Goal: Task Accomplishment & Management: Manage account settings

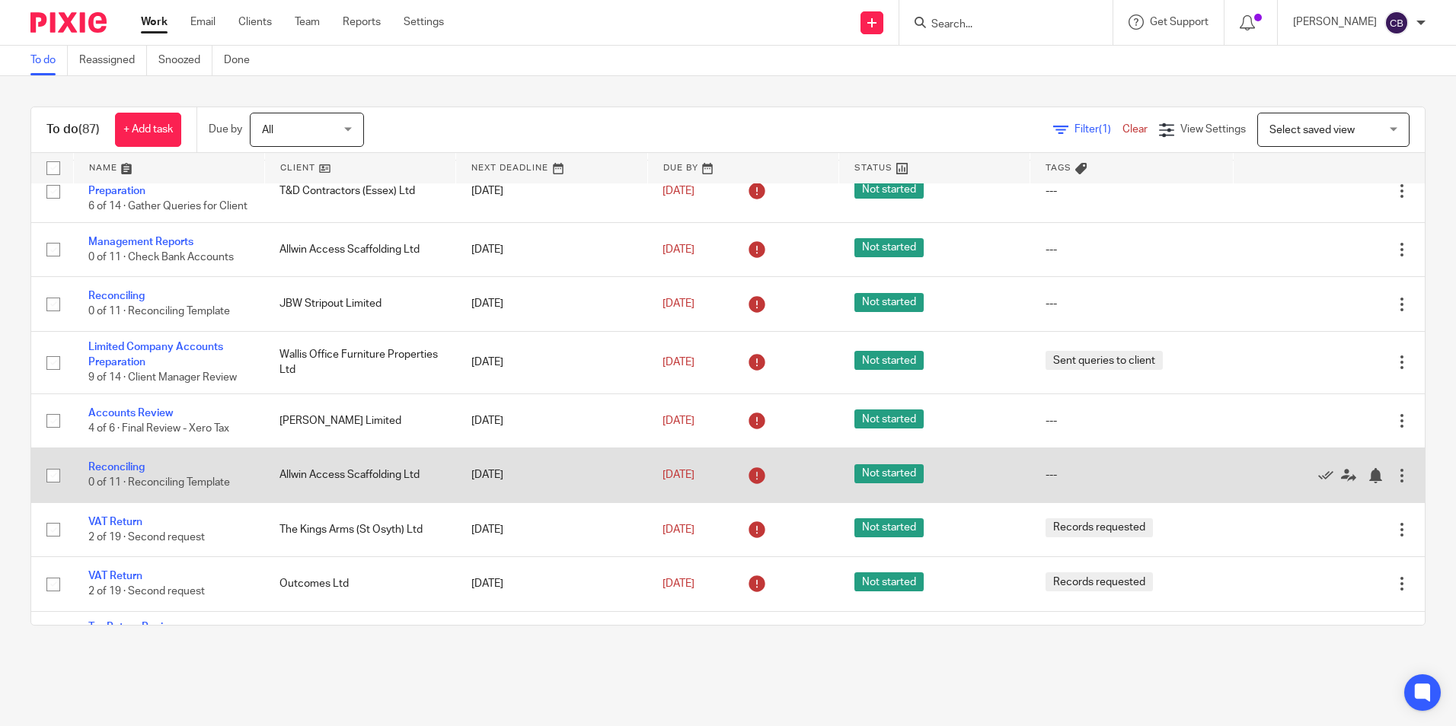
scroll to position [990, 0]
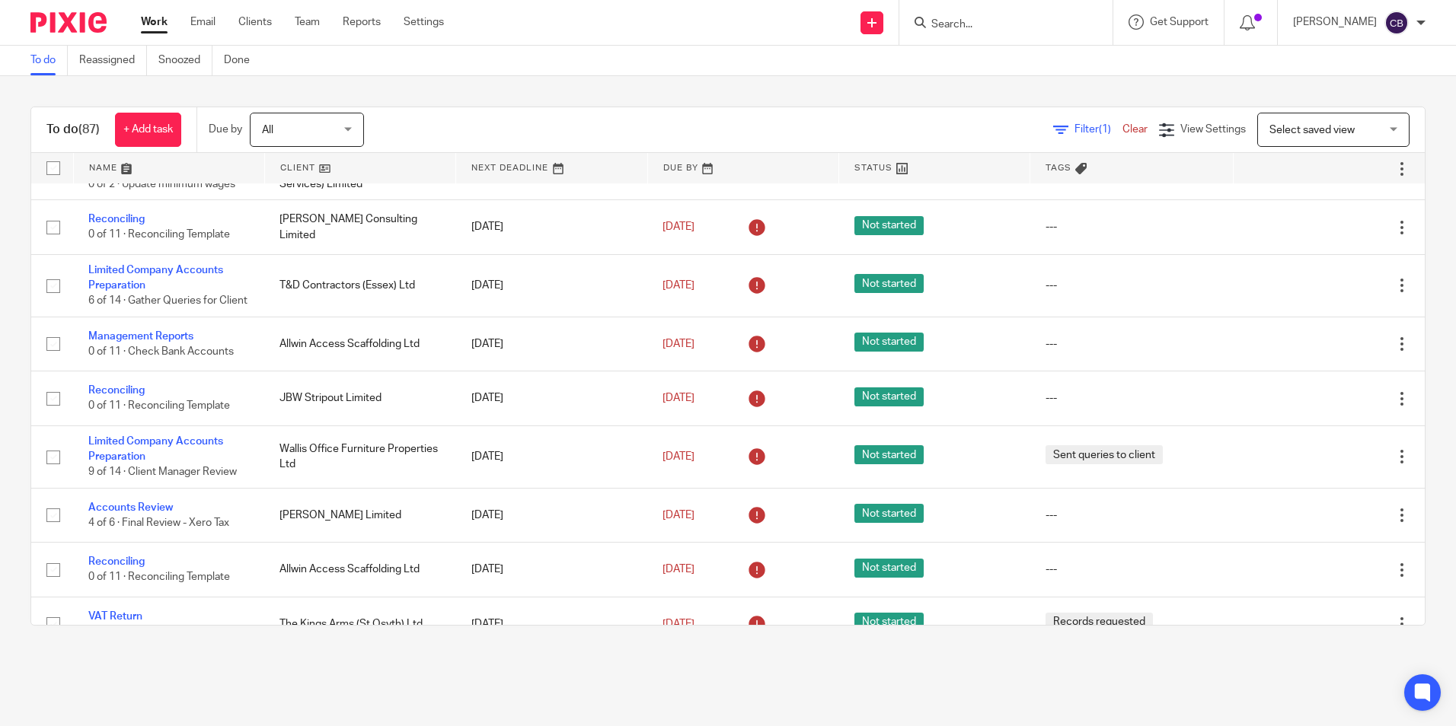
click at [1053, 129] on link "Filter (1)" at bounding box center [1087, 129] width 69 height 11
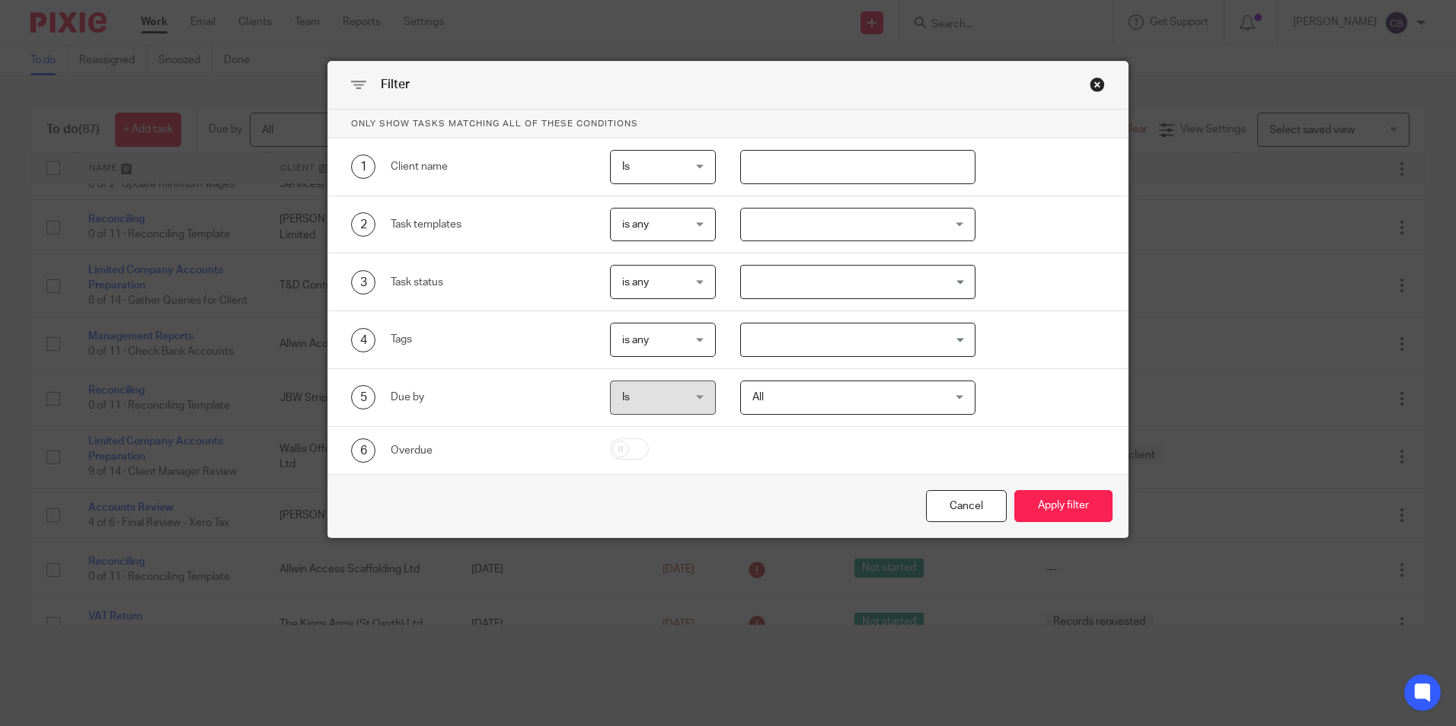
click at [783, 172] on input "text" at bounding box center [857, 167] width 235 height 34
type input "kate"
click at [1054, 493] on button "Apply filter" at bounding box center [1063, 506] width 98 height 33
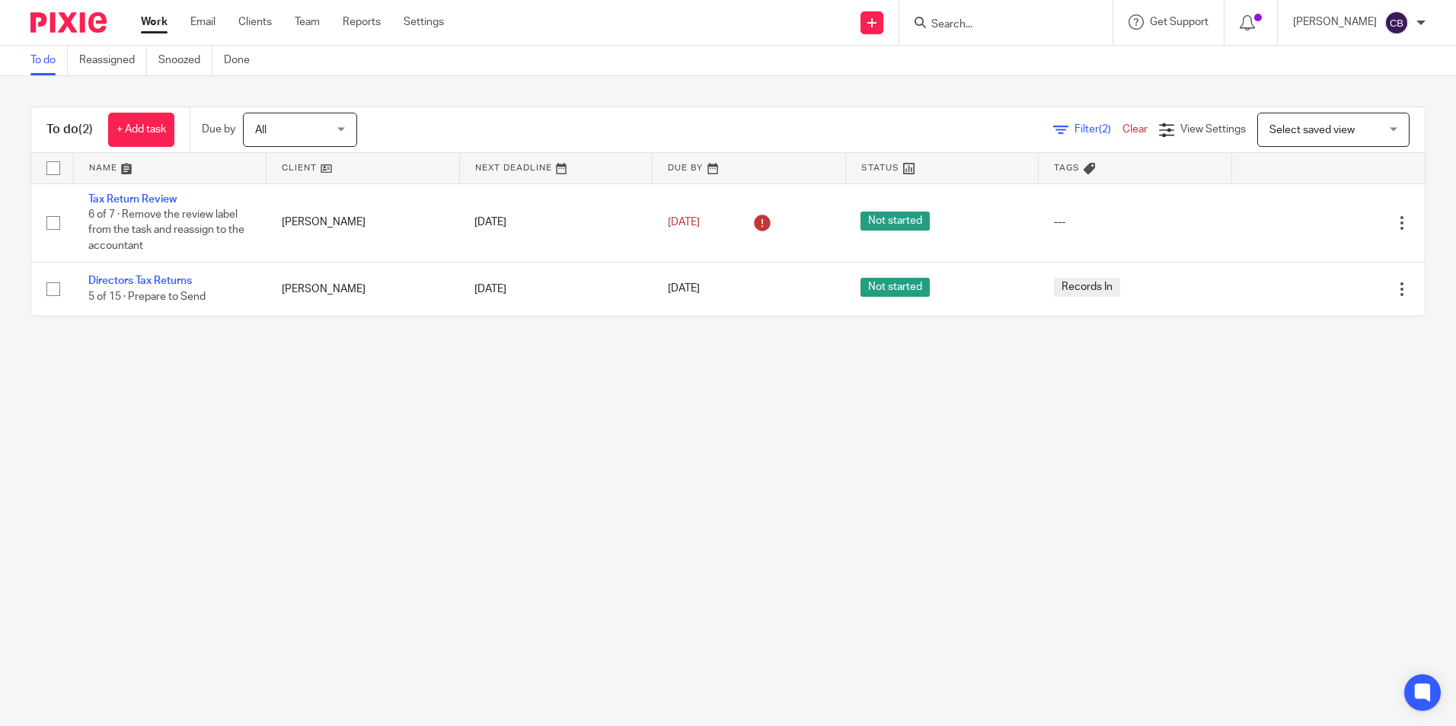
click at [370, 378] on main "To do Reassigned Snoozed Done To do (2) + Add task Due by All All Today Tomorro…" at bounding box center [728, 363] width 1456 height 726
click at [231, 378] on main "To do Reassigned Snoozed Done To do (2) + Add task Due by All All Today Tomorro…" at bounding box center [728, 363] width 1456 height 726
click at [237, 386] on main "To do Reassigned Snoozed Done To do (2) + Add task Due by All All Today Tomorro…" at bounding box center [728, 363] width 1456 height 726
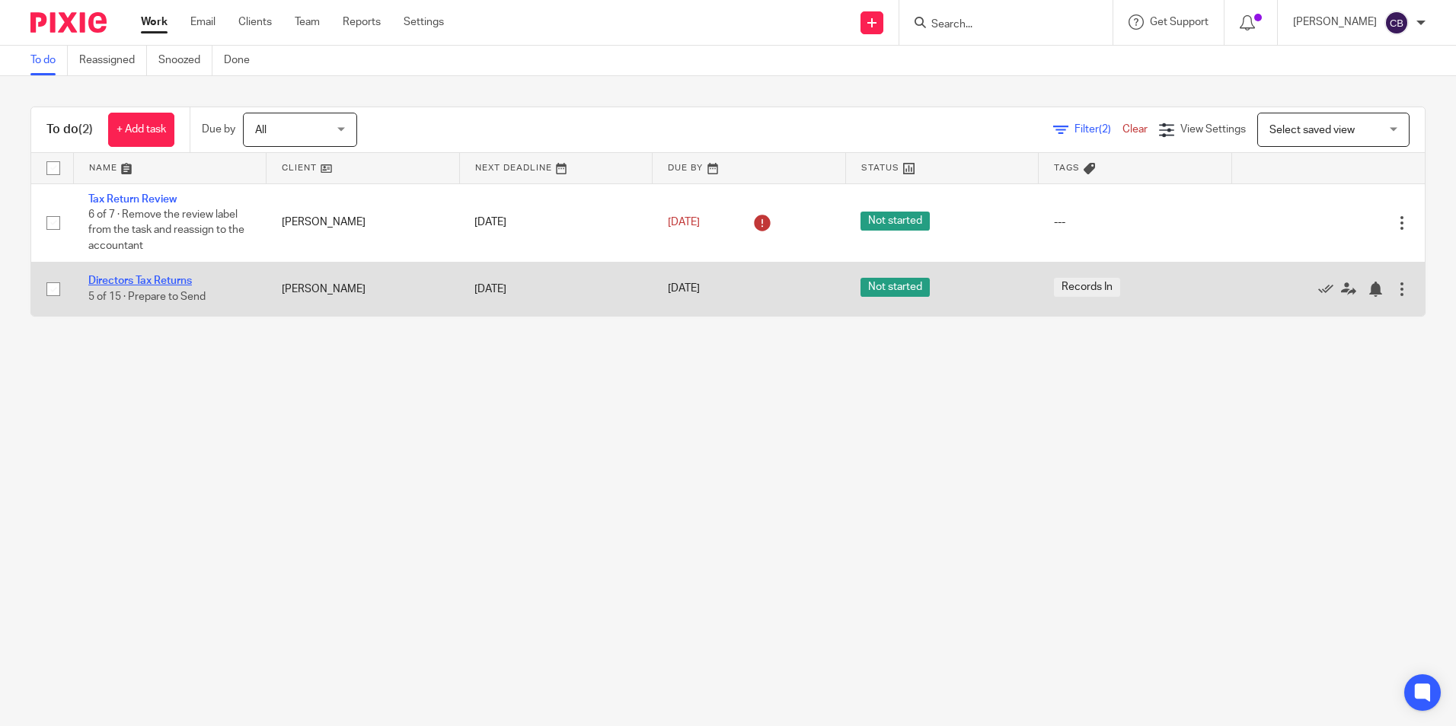
click at [188, 277] on link "Directors Tax Returns" at bounding box center [140, 281] width 104 height 11
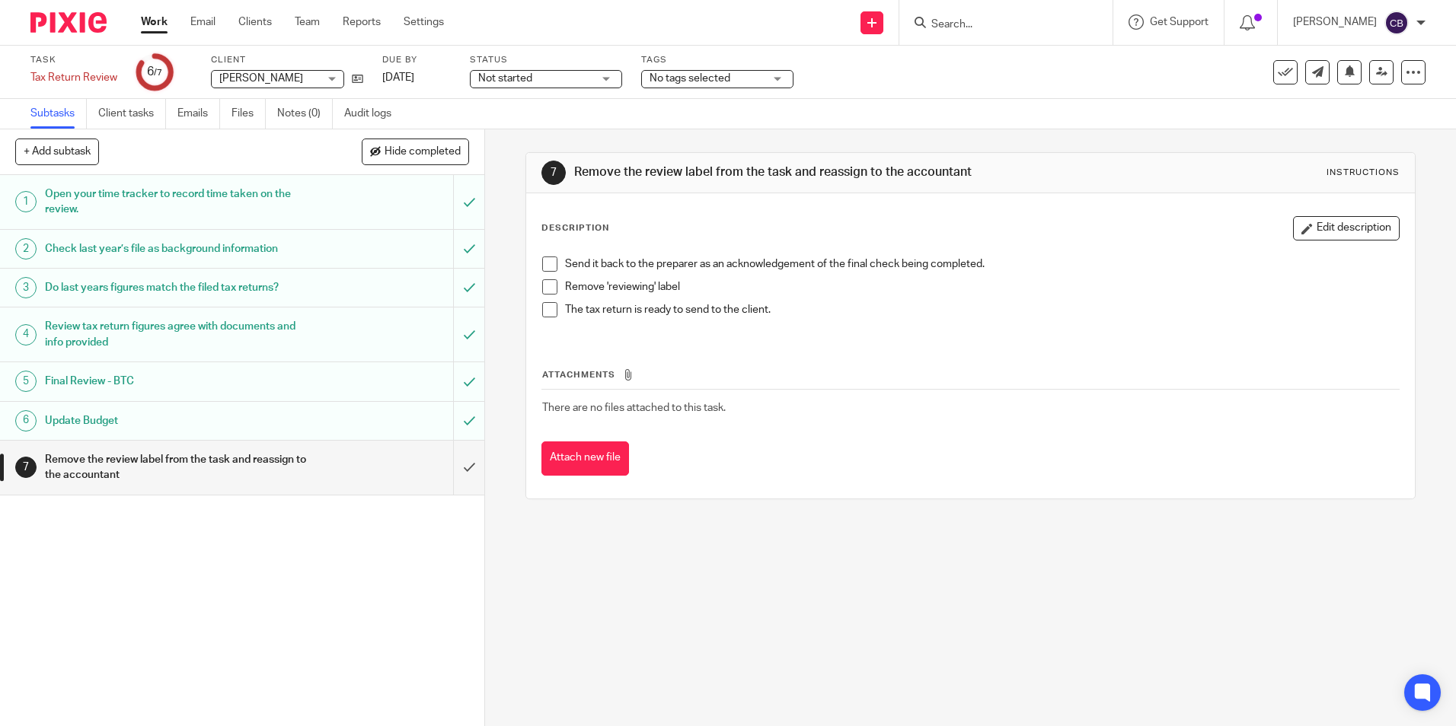
click at [506, 206] on div "7 Remove the review label from the task and reassign to the accountant Instruct…" at bounding box center [970, 427] width 971 height 597
click at [817, 684] on div "7 Remove the review label from the task and reassign to the accountant Instruct…" at bounding box center [970, 427] width 971 height 597
click at [755, 691] on div "7 Remove the review label from the task and reassign to the accountant Instruct…" at bounding box center [970, 427] width 971 height 597
click at [465, 465] on input "submit" at bounding box center [242, 468] width 484 height 54
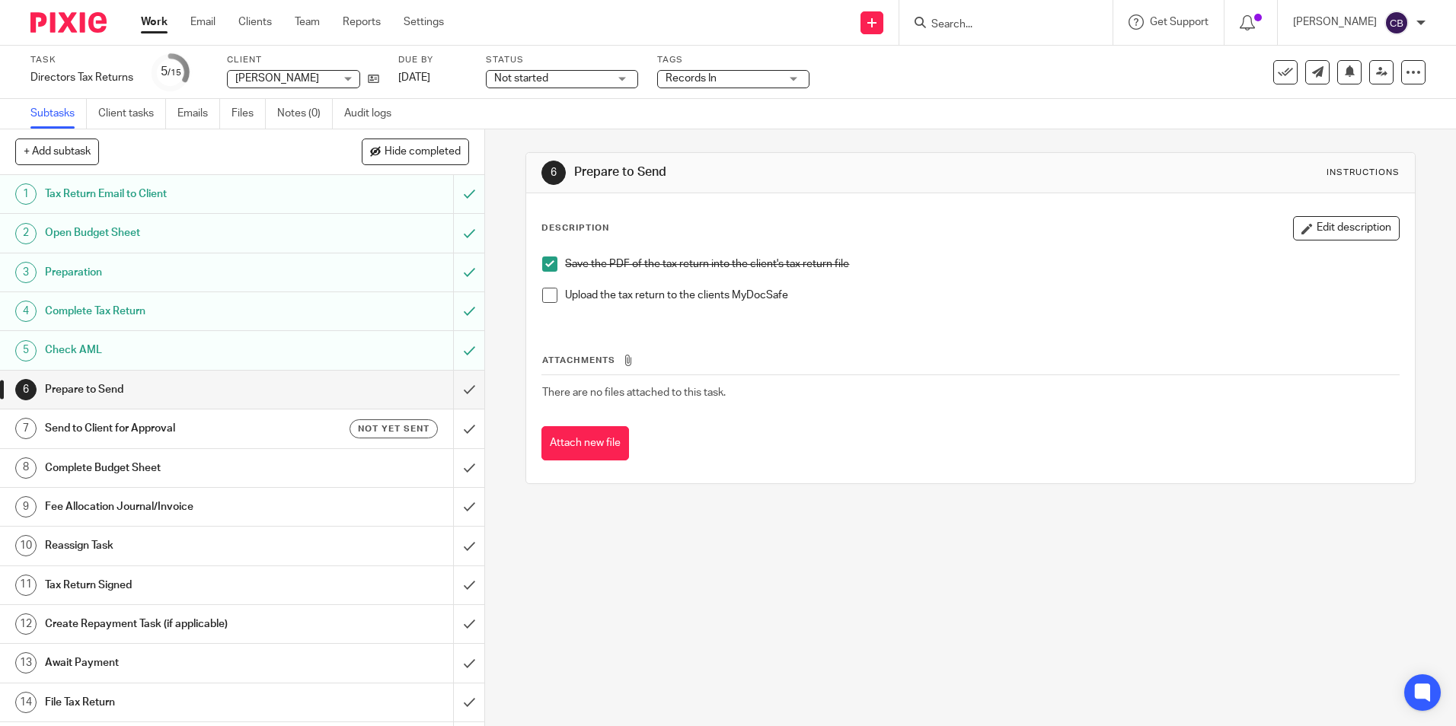
click at [838, 399] on td "There are no files attached to this task." at bounding box center [969, 393] width 857 height 37
click at [798, 384] on td "There are no files attached to this task." at bounding box center [969, 393] width 857 height 37
click at [463, 385] on input "submit" at bounding box center [242, 390] width 484 height 38
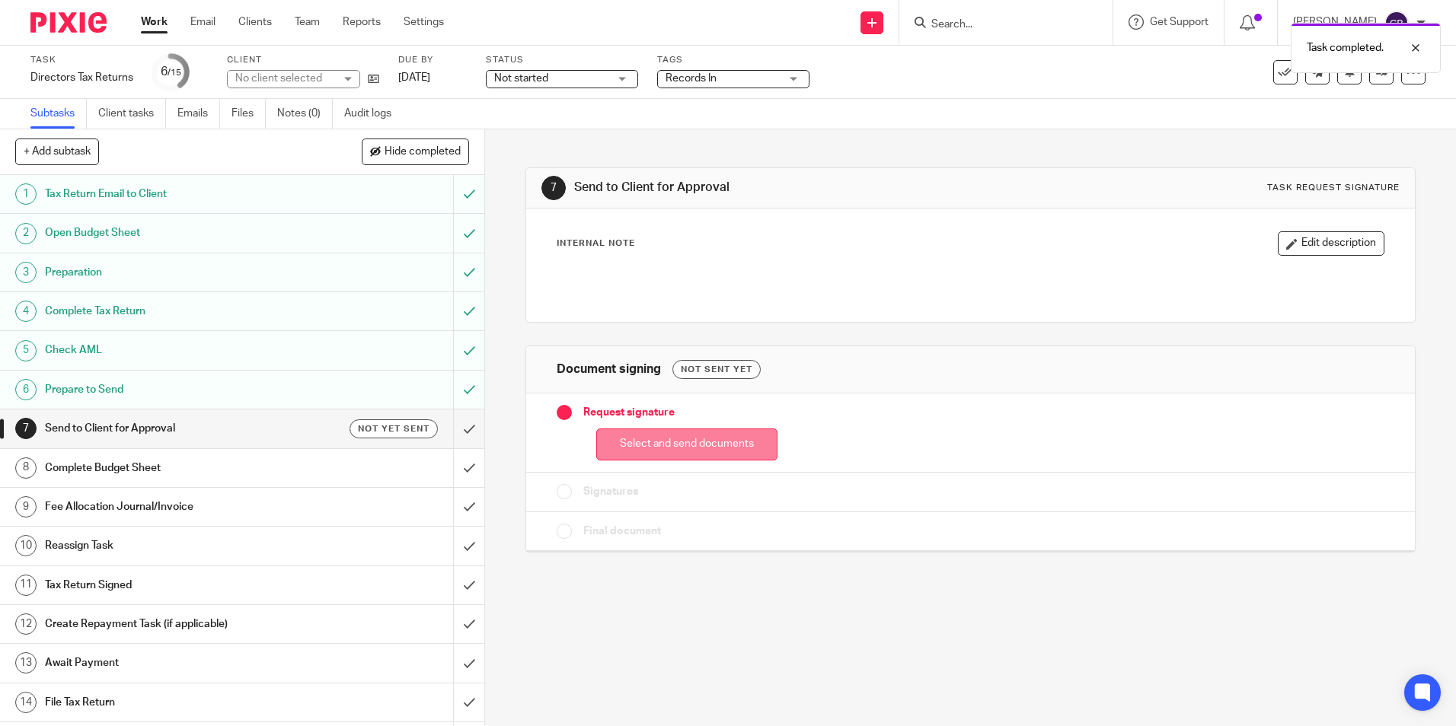
click at [726, 446] on button "Select and send documents" at bounding box center [686, 445] width 181 height 33
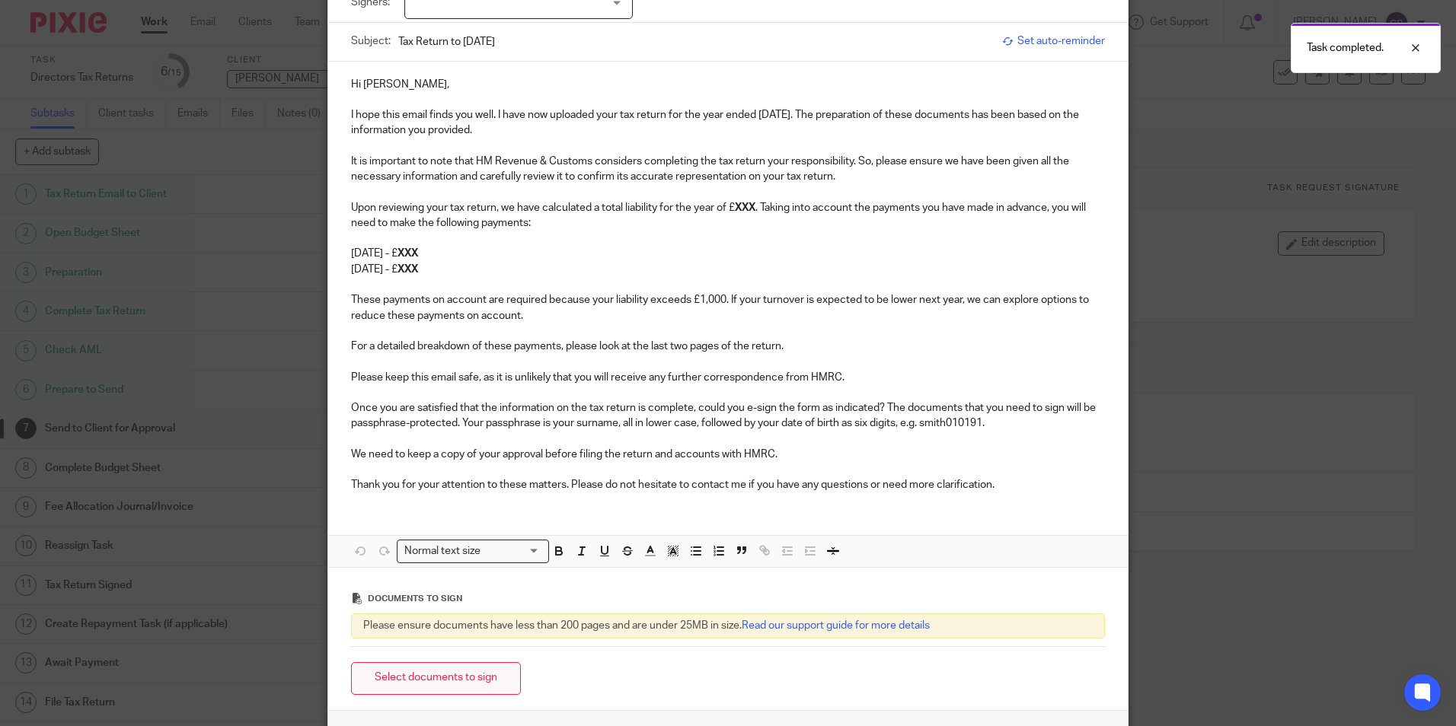
scroll to position [152, 0]
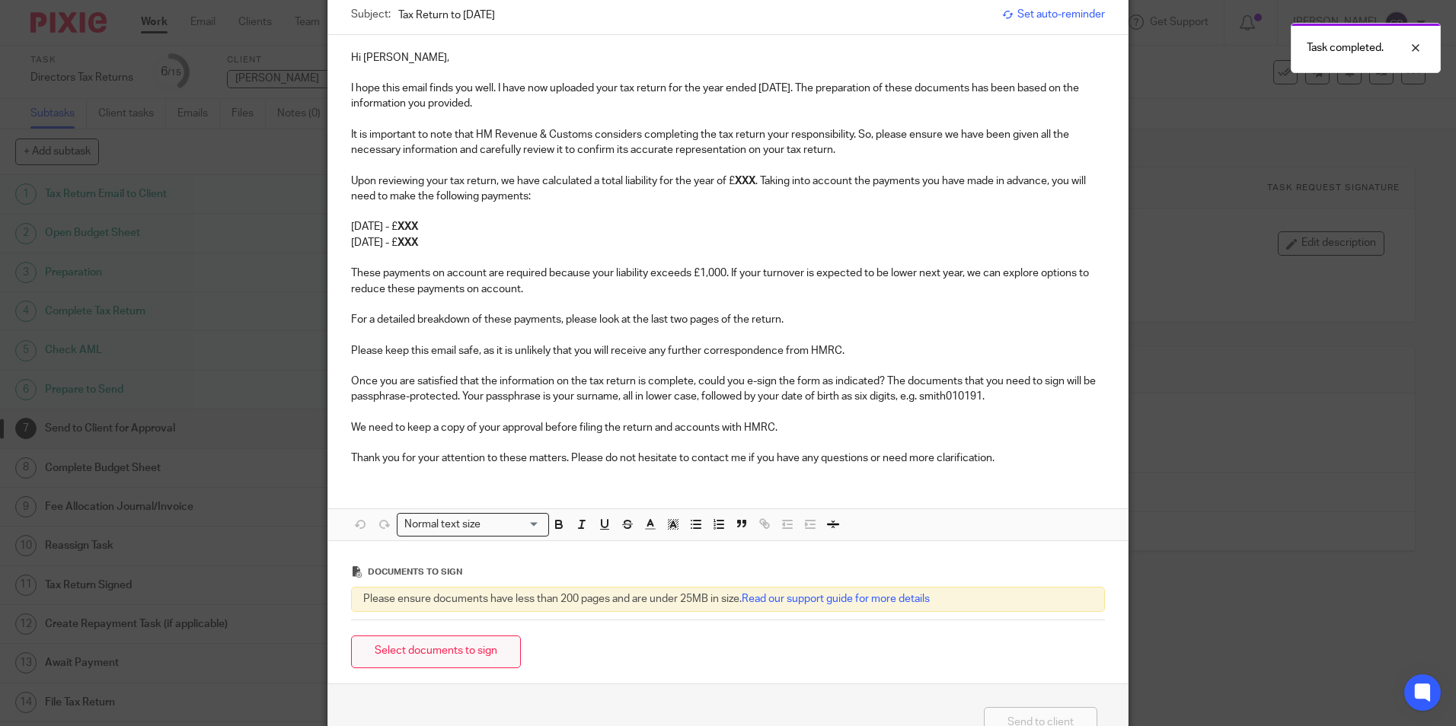
click at [461, 648] on button "Select documents to sign" at bounding box center [436, 652] width 170 height 33
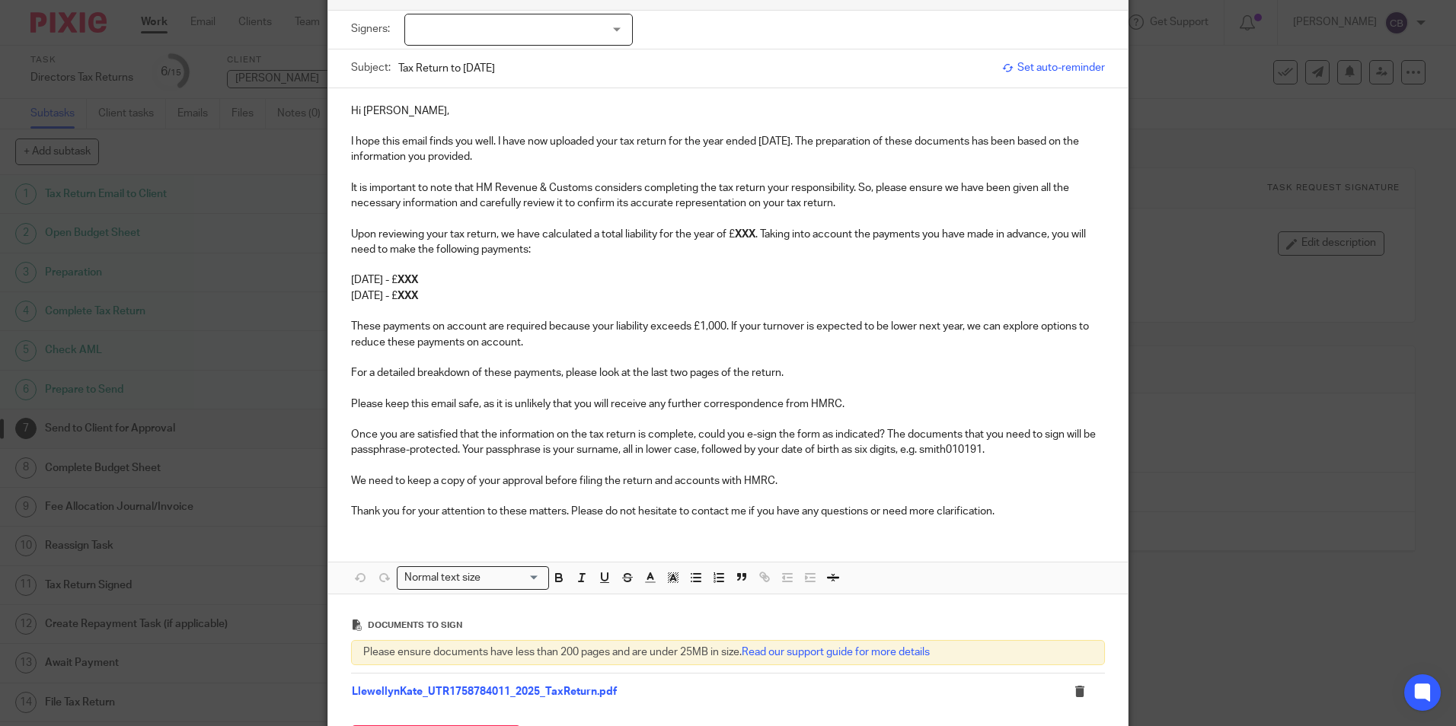
scroll to position [76, 0]
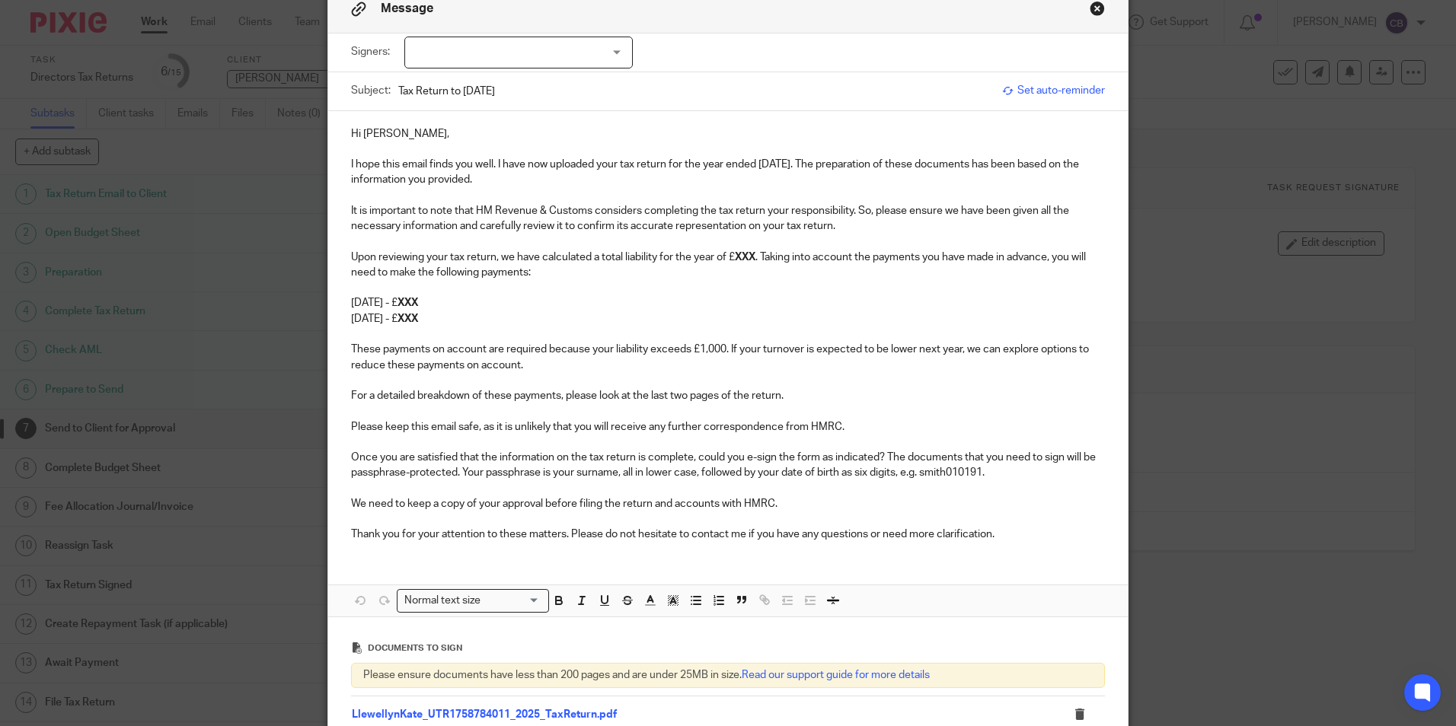
click at [442, 168] on p "I hope this email finds you well. I have now uploaded your tax return for the y…" at bounding box center [728, 172] width 754 height 31
click at [736, 255] on strong "XXX" at bounding box center [745, 257] width 21 height 11
drag, startPoint x: 535, startPoint y: 300, endPoint x: 477, endPoint y: 301, distance: 58.6
click at [534, 300] on p "31st January 2026 - £ XXX" at bounding box center [728, 302] width 754 height 15
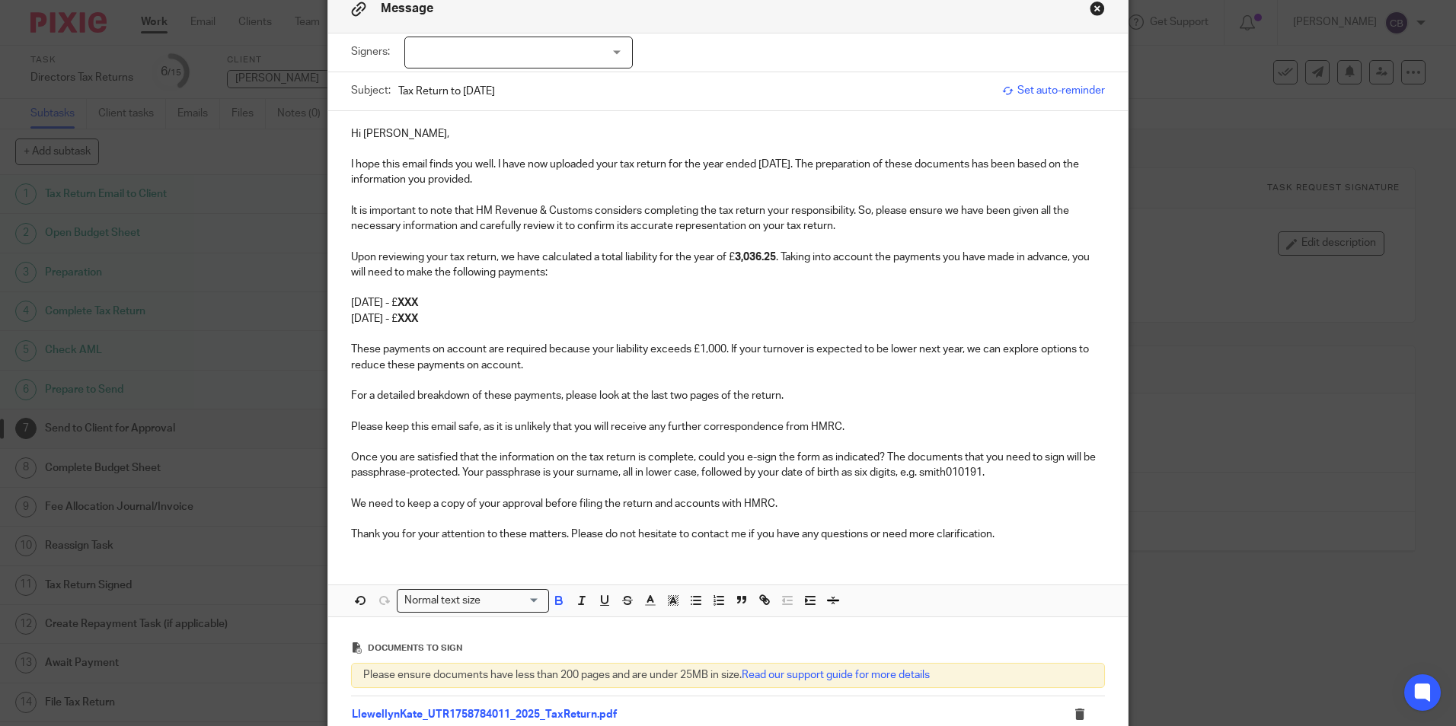
drag, startPoint x: 451, startPoint y: 298, endPoint x: 474, endPoint y: 300, distance: 22.1
click at [474, 300] on p "31st January 2026 - £ XXX" at bounding box center [728, 302] width 754 height 15
drag, startPoint x: 454, startPoint y: 303, endPoint x: 491, endPoint y: 304, distance: 37.3
click at [491, 304] on p "31st January 2026 - £2,036.25" at bounding box center [728, 302] width 754 height 15
click at [473, 302] on p "31st January 2026 - £3,3554.37" at bounding box center [728, 302] width 754 height 15
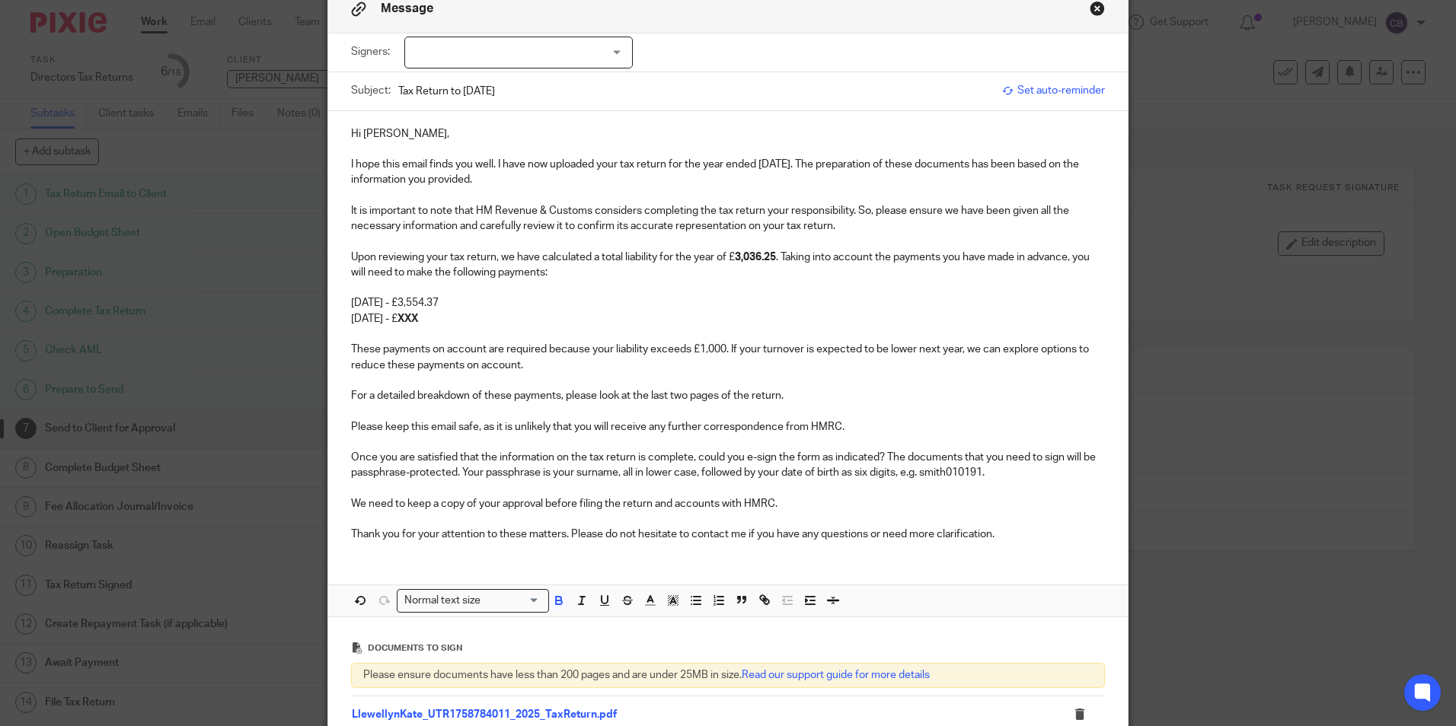
drag, startPoint x: 440, startPoint y: 321, endPoint x: 432, endPoint y: 321, distance: 8.4
click at [432, 321] on p "31st July 2026 - £ XXX" at bounding box center [728, 318] width 754 height 15
click at [553, 365] on p "These payments on account are required because your liability exceeds £1,000. I…" at bounding box center [728, 357] width 754 height 31
drag, startPoint x: 732, startPoint y: 258, endPoint x: 774, endPoint y: 259, distance: 41.9
click at [774, 259] on strong "3,036.25" at bounding box center [755, 257] width 41 height 11
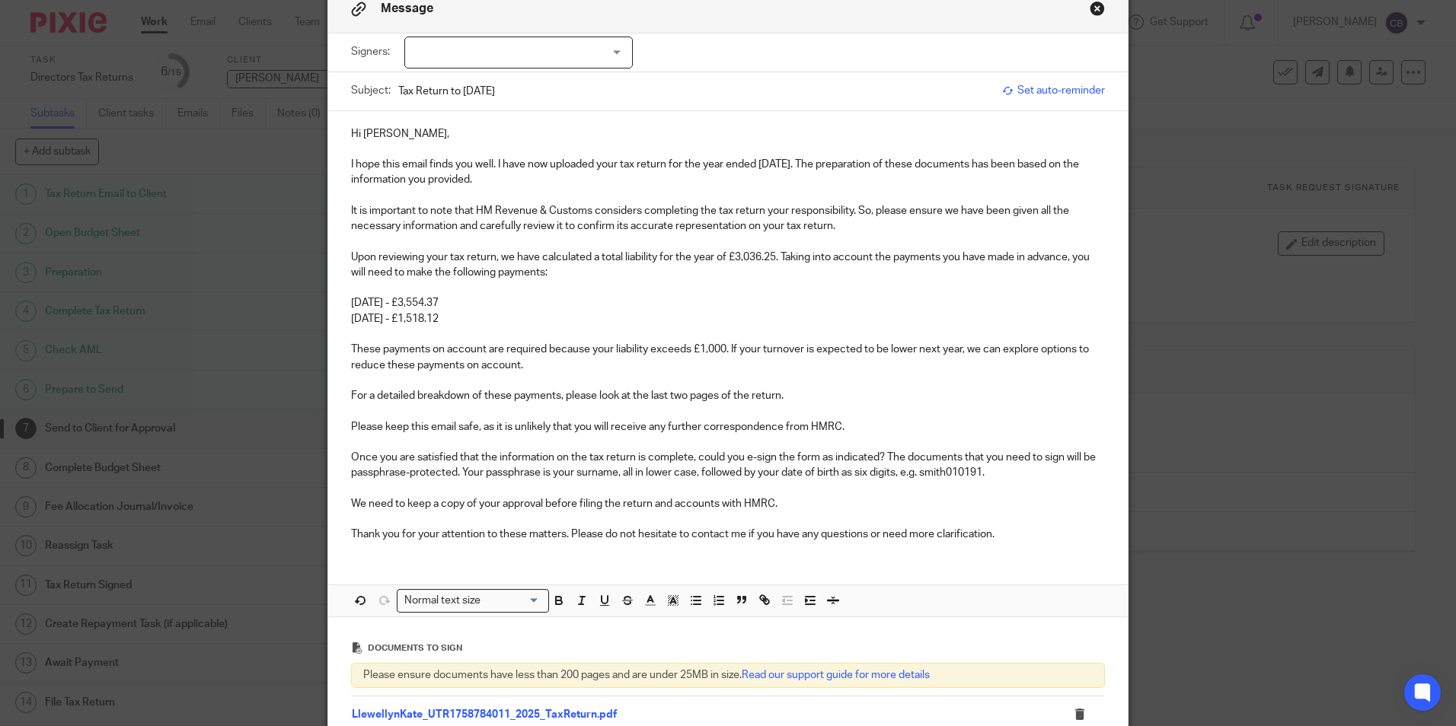
click at [615, 321] on p "31st July 2026 - £1,518.12" at bounding box center [728, 318] width 754 height 15
drag, startPoint x: 684, startPoint y: 257, endPoint x: 834, endPoint y: 311, distance: 160.4
click at [836, 311] on div "Hi Kate, I hope this email finds you well. I have now uploaded your tax return …" at bounding box center [727, 332] width 799 height 443
click at [787, 320] on p "31st July 2026 - £1,518.12" at bounding box center [728, 318] width 754 height 15
click at [560, 366] on p "These payments on account are required because your liability exceeds £1,000. I…" at bounding box center [728, 357] width 754 height 31
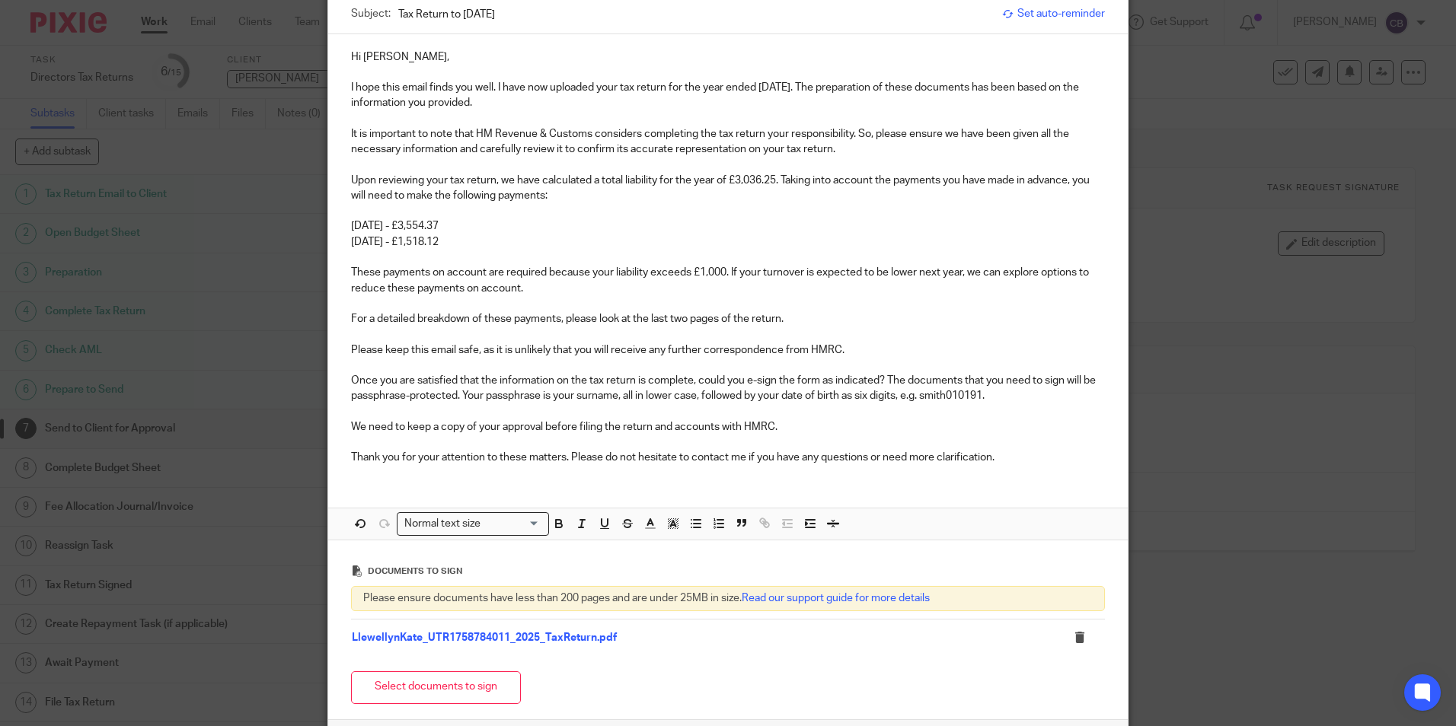
scroll to position [0, 0]
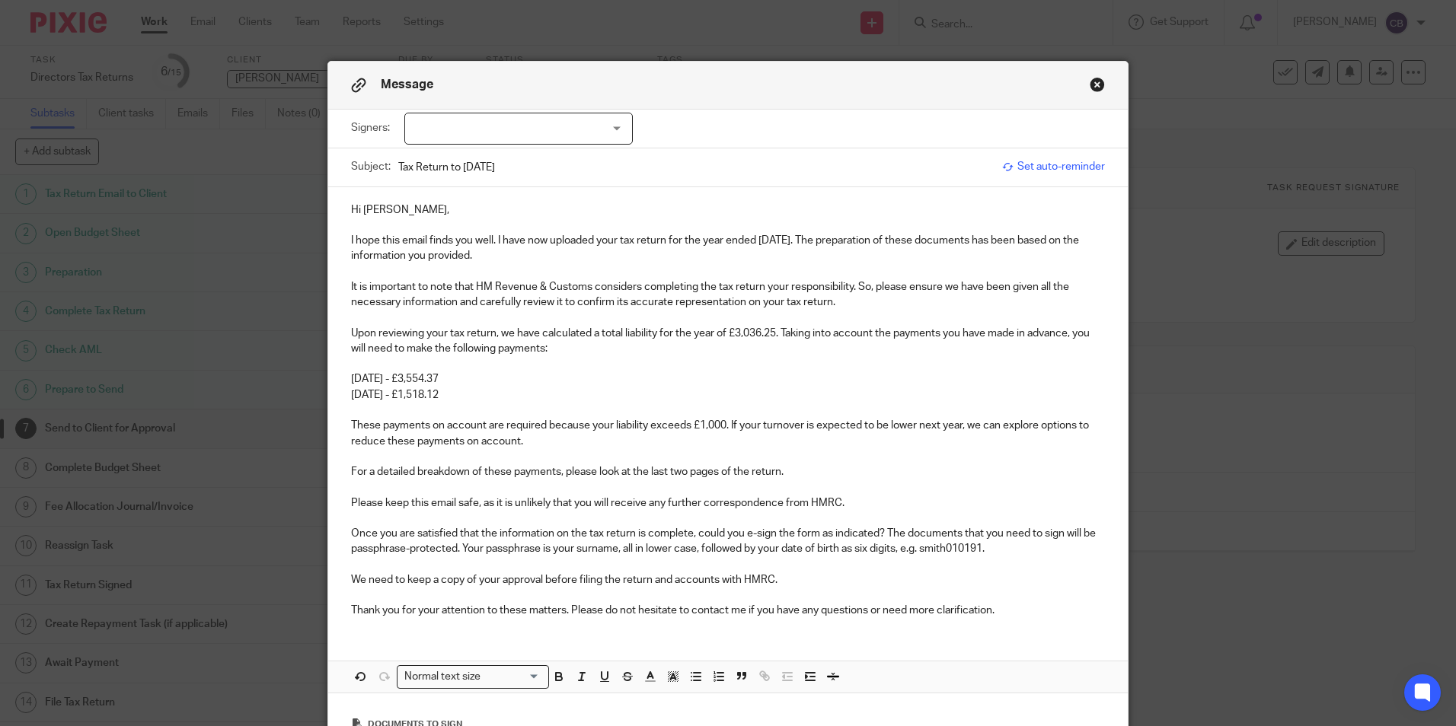
click at [540, 129] on div at bounding box center [518, 129] width 228 height 32
click at [522, 160] on li "[PERSON_NAME]" at bounding box center [513, 160] width 227 height 31
checkbox input "true"
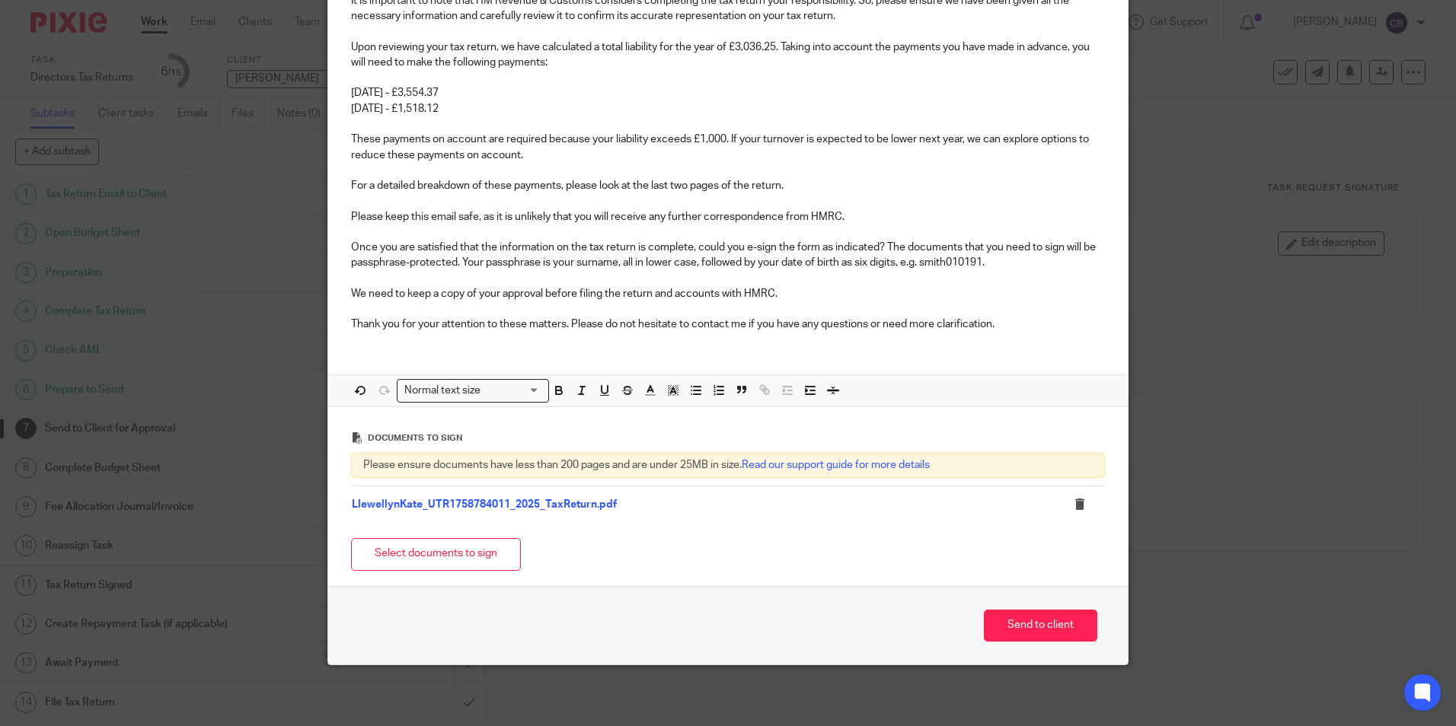
click at [747, 254] on p "Once you are satisfied that the information on the tax return is complete, coul…" at bounding box center [728, 255] width 754 height 31
click at [1008, 623] on button "Send to client" at bounding box center [1040, 626] width 113 height 33
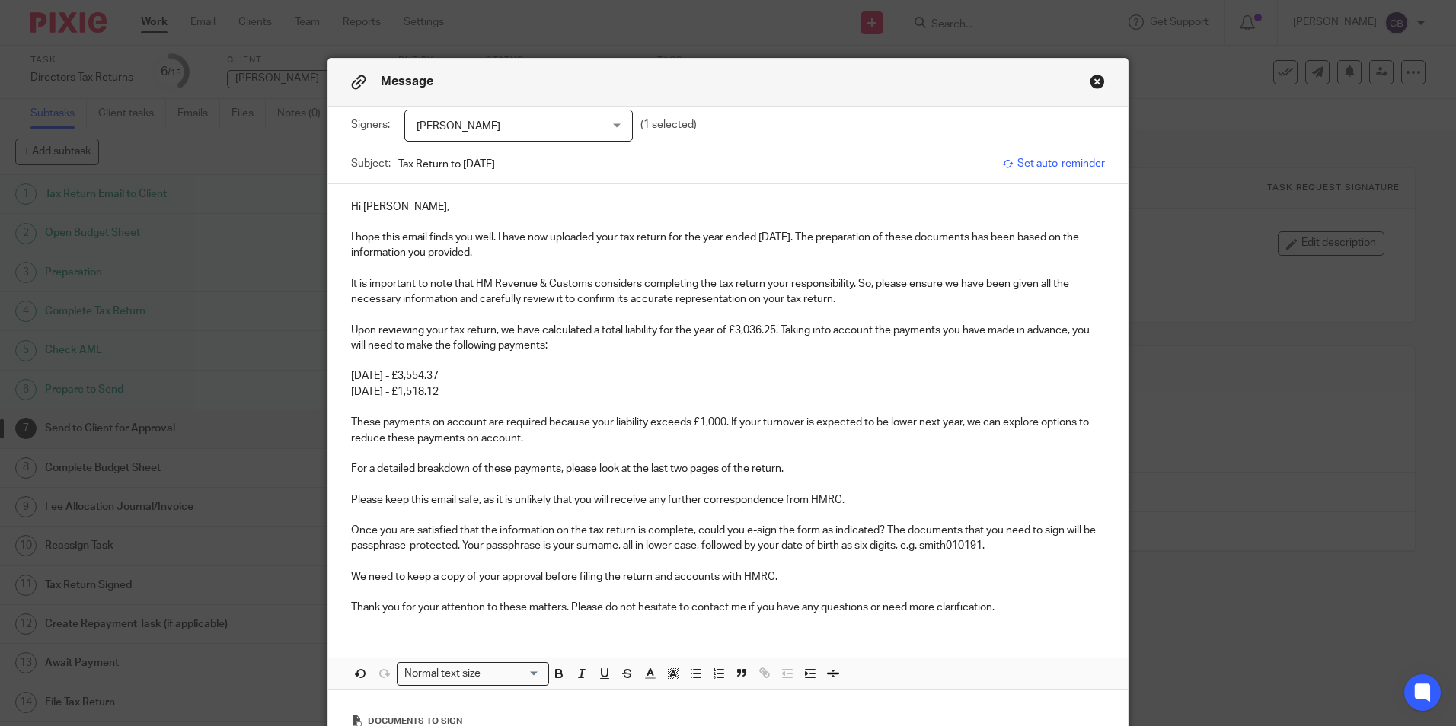
scroll to position [0, 0]
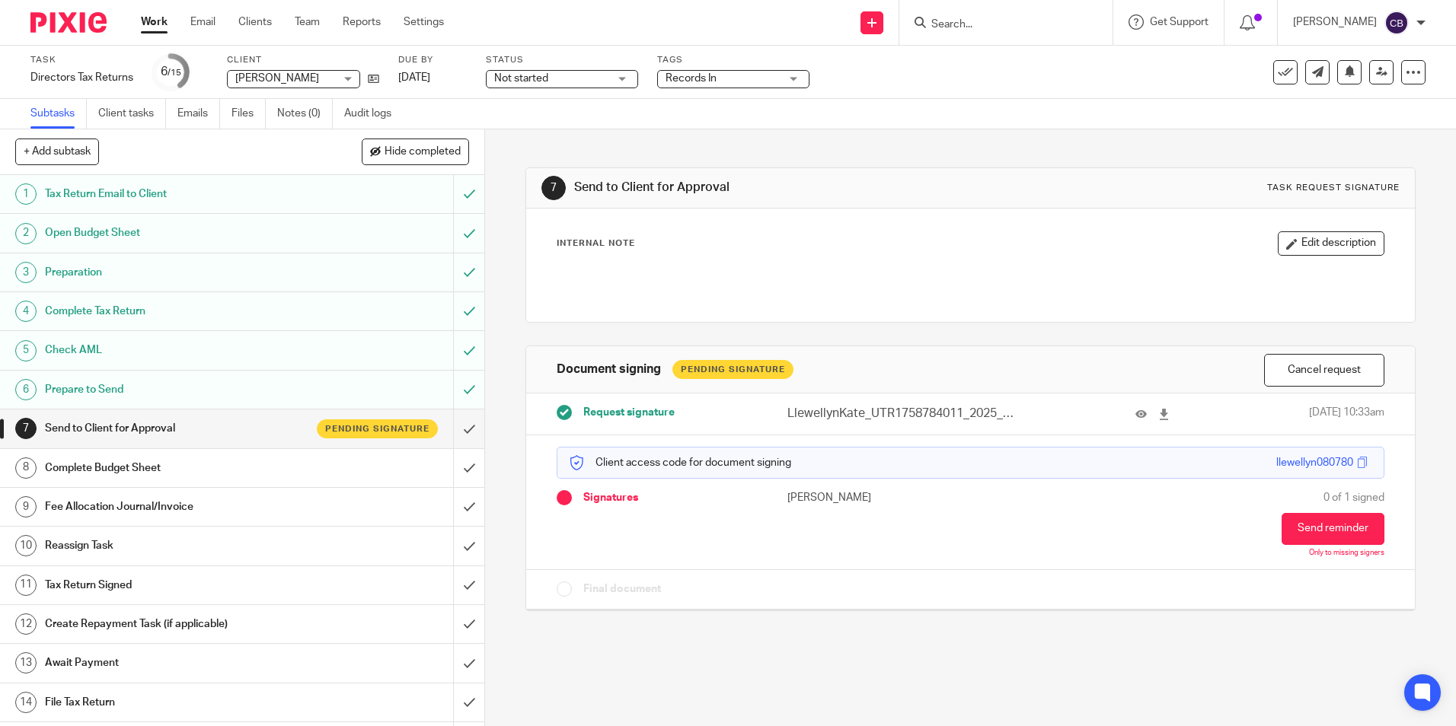
click at [712, 83] on span "Records In" at bounding box center [690, 78] width 51 height 11
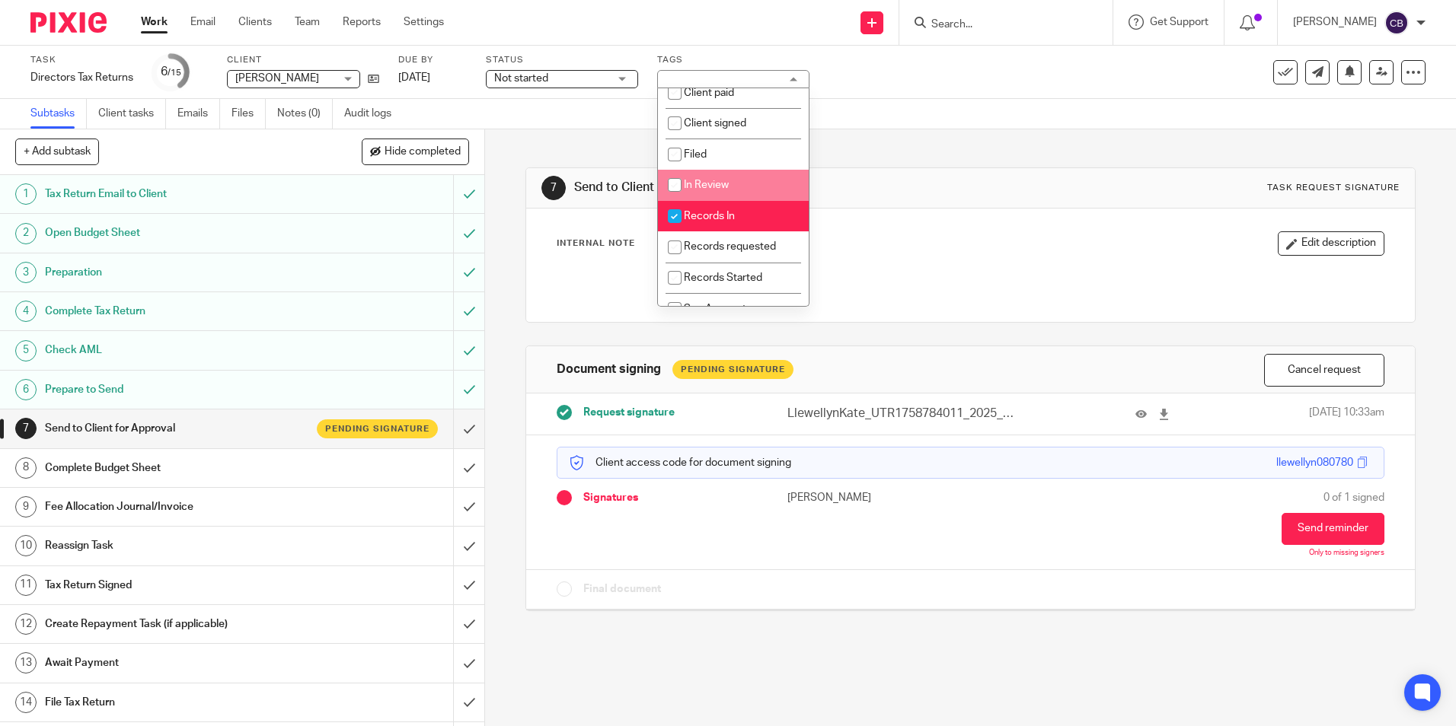
click at [723, 224] on li "Records In" at bounding box center [733, 216] width 151 height 31
checkbox input "false"
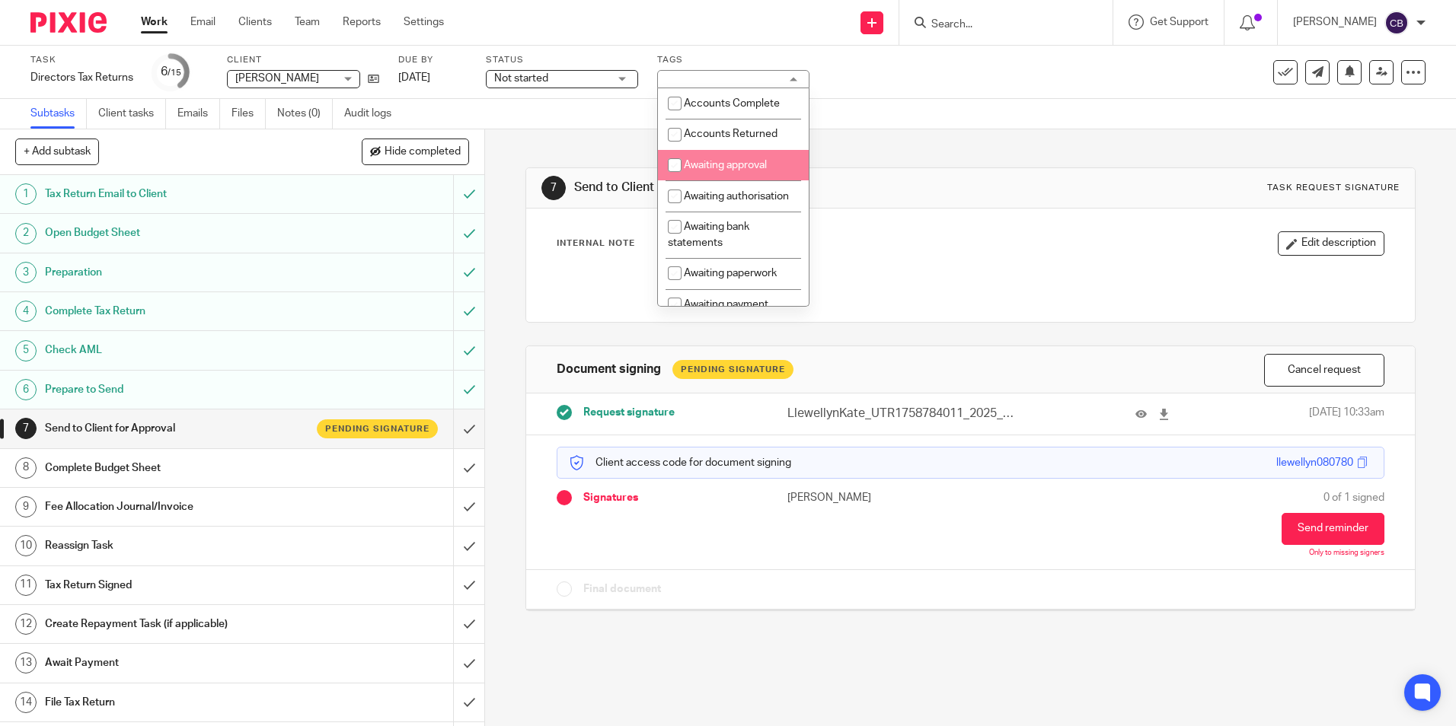
click at [745, 158] on li "Awaiting approval" at bounding box center [733, 165] width 151 height 31
checkbox input "true"
click at [879, 142] on div "7 Send to Client for Approval Task request signature Internal Note Edit descrip…" at bounding box center [969, 377] width 889 height 497
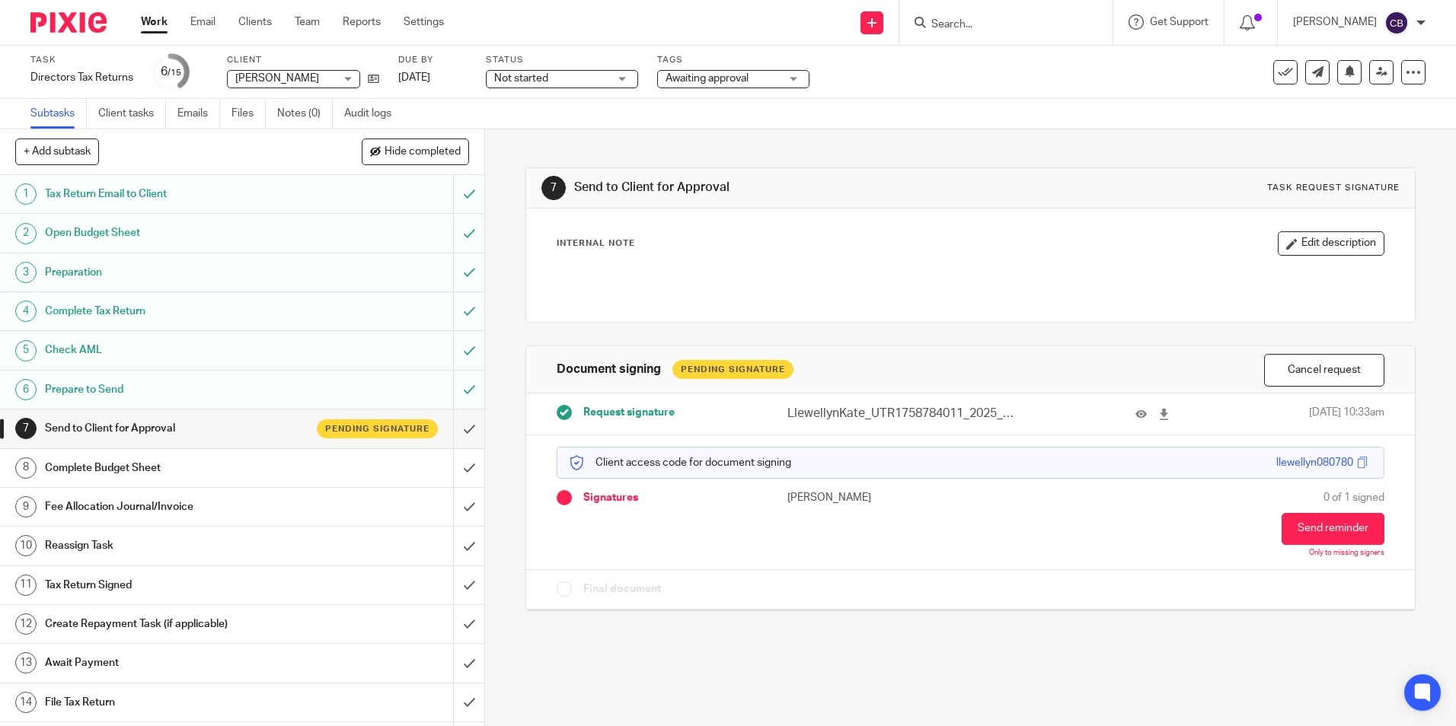
click at [879, 155] on div "7 Send to Client for Approval Task request signature Internal Note Edit descrip…" at bounding box center [969, 377] width 889 height 497
click at [399, 462] on div "Complete Budget Sheet" at bounding box center [242, 468] width 394 height 23
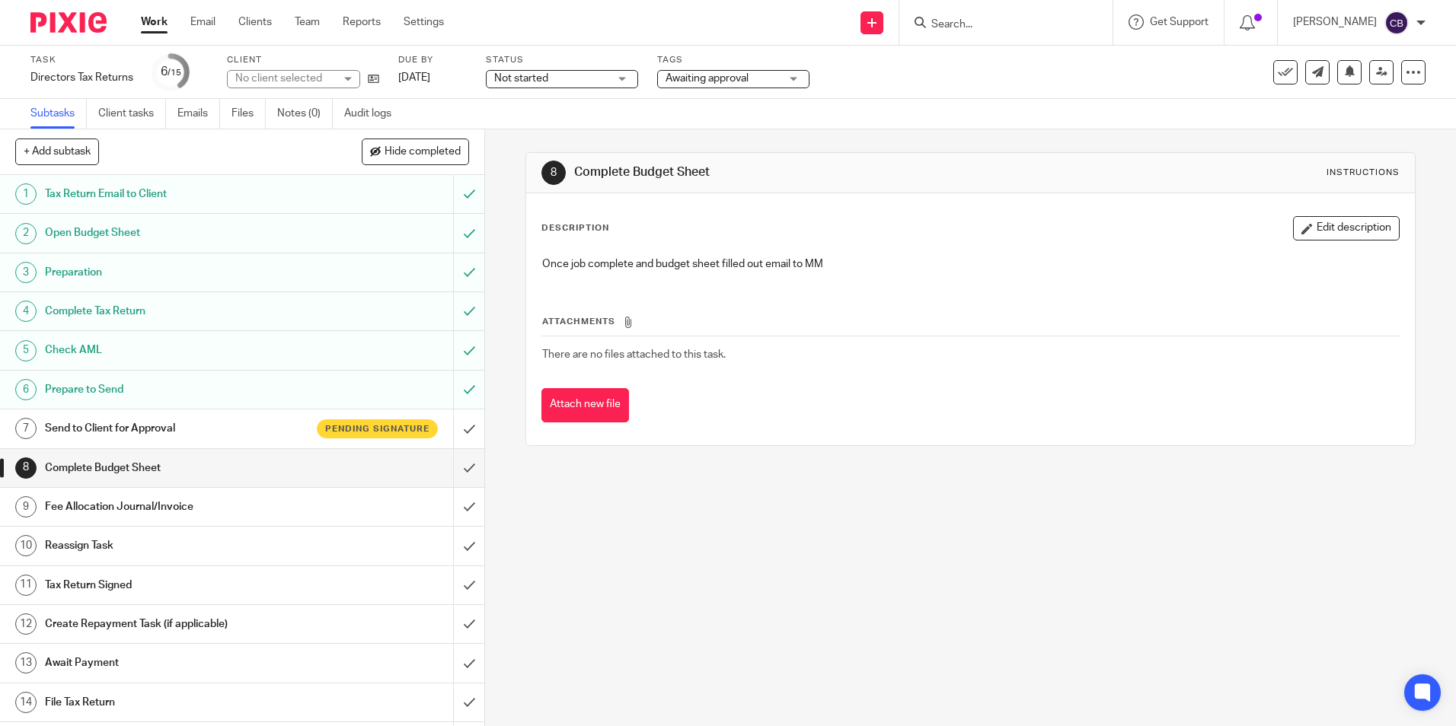
click at [456, 464] on input "submit" at bounding box center [242, 468] width 484 height 38
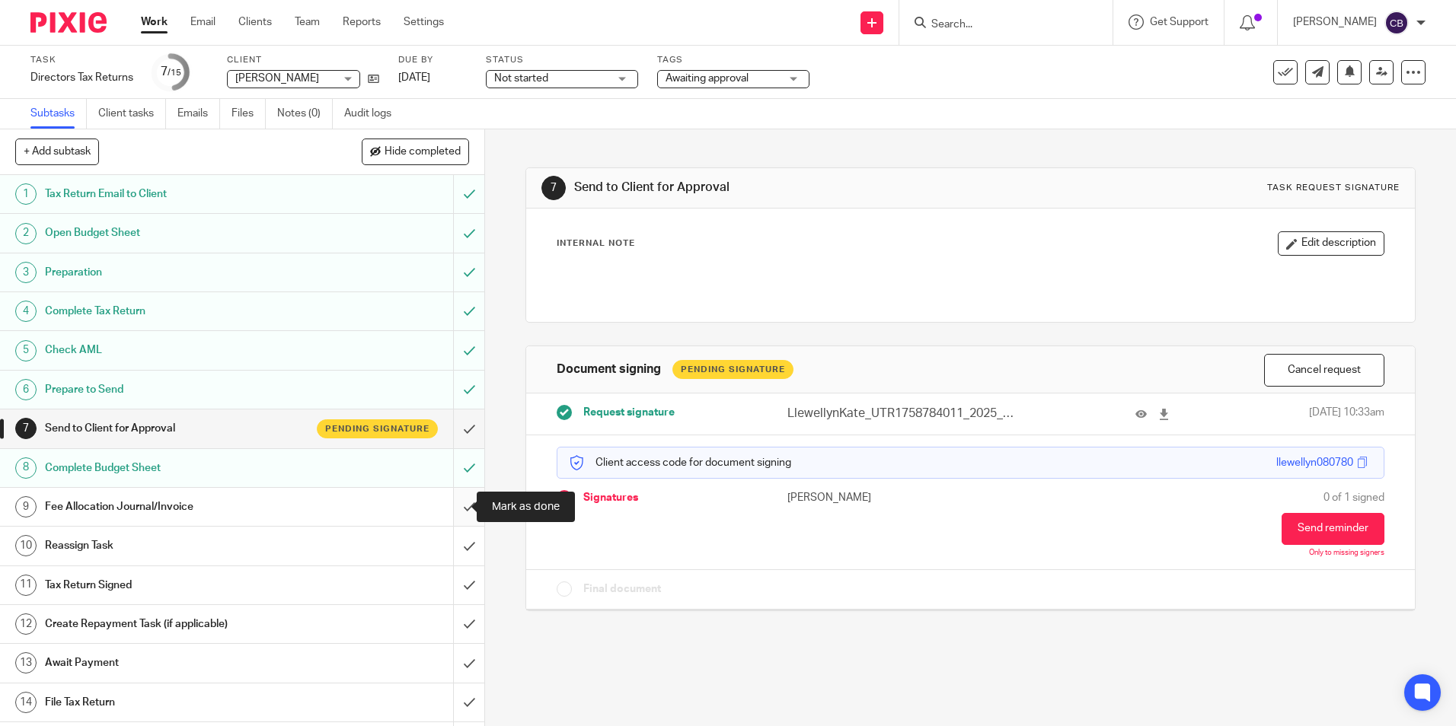
click at [449, 506] on input "submit" at bounding box center [242, 507] width 484 height 38
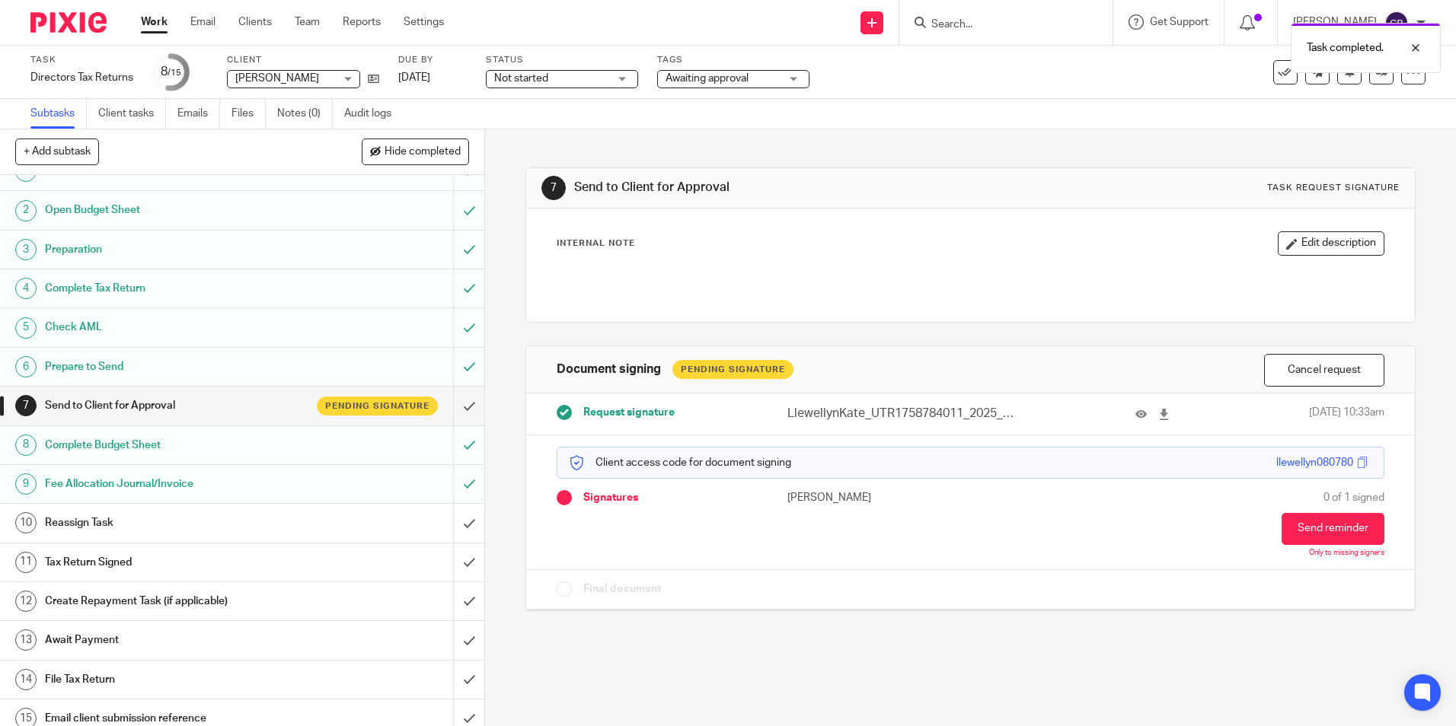
scroll to position [35, 0]
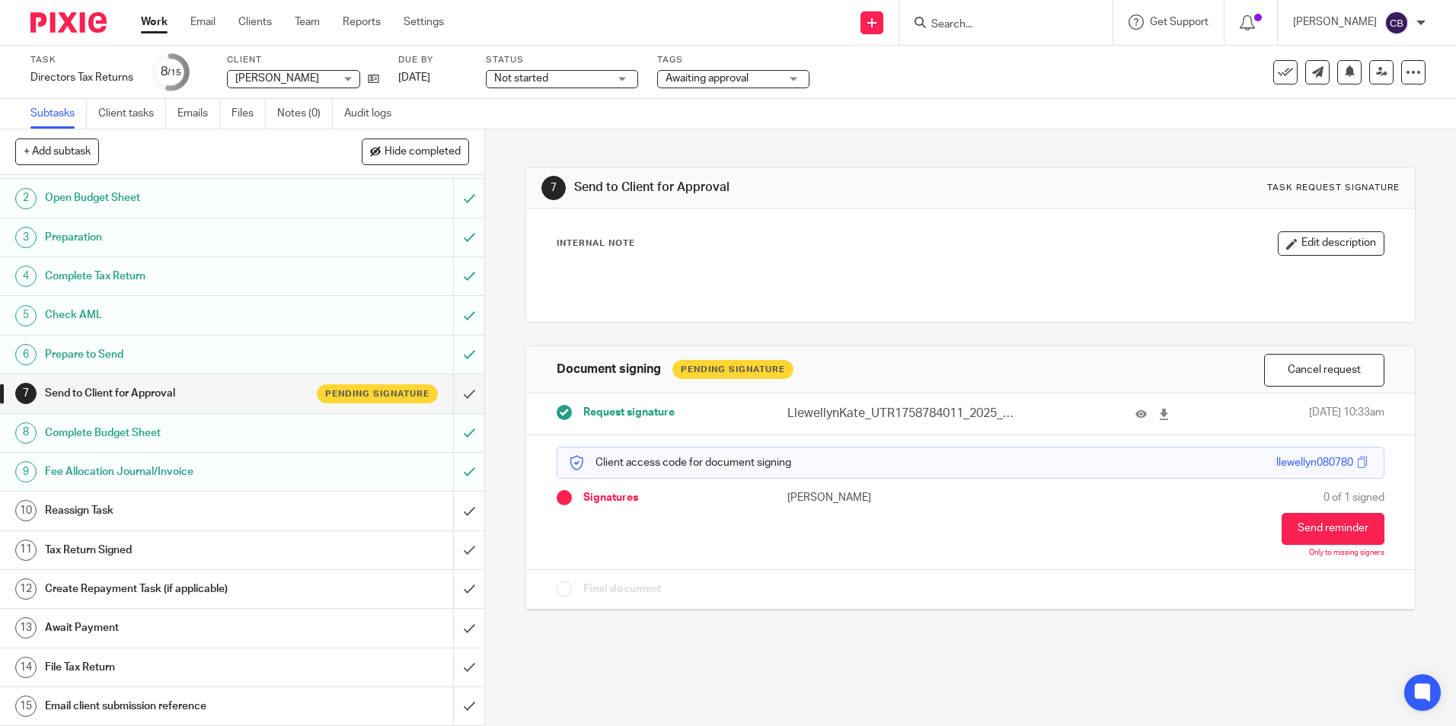
click at [322, 512] on div "Reassign Task" at bounding box center [242, 510] width 394 height 23
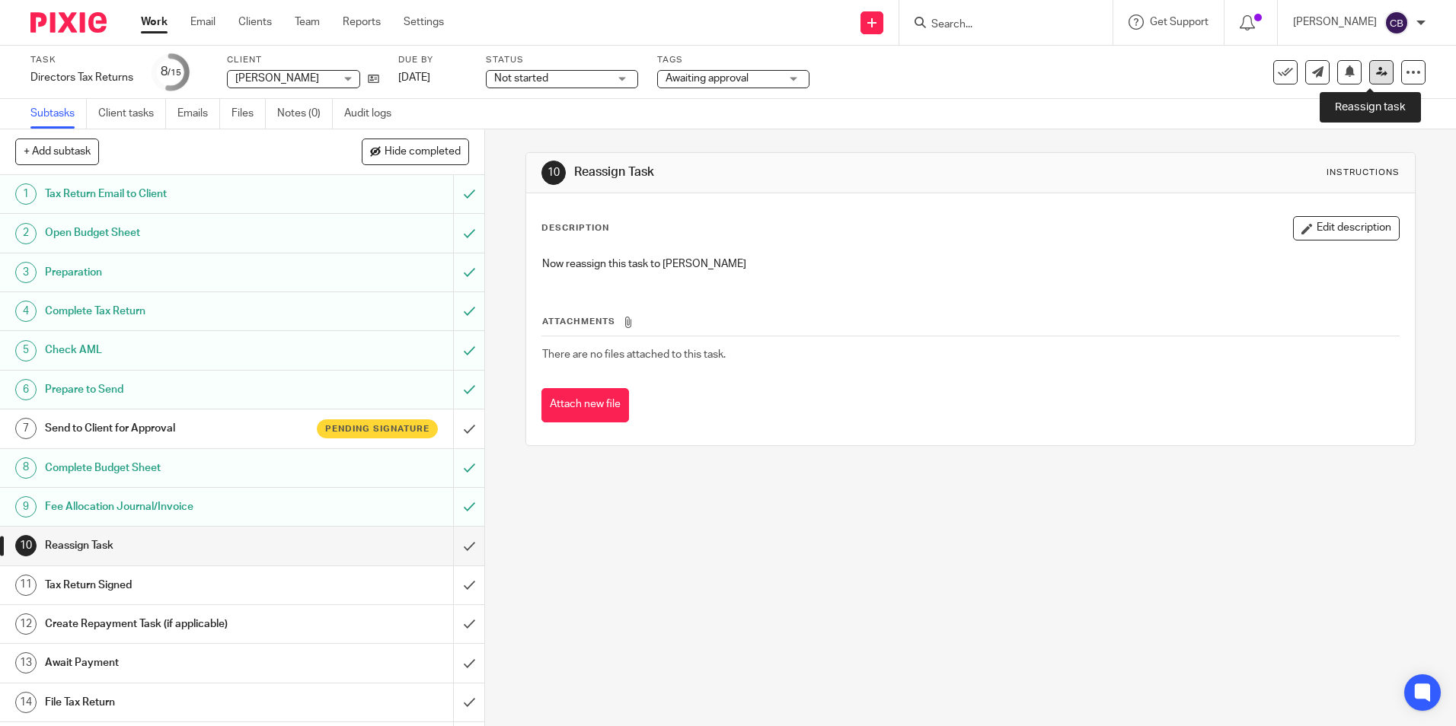
click at [1380, 74] on link at bounding box center [1381, 72] width 24 height 24
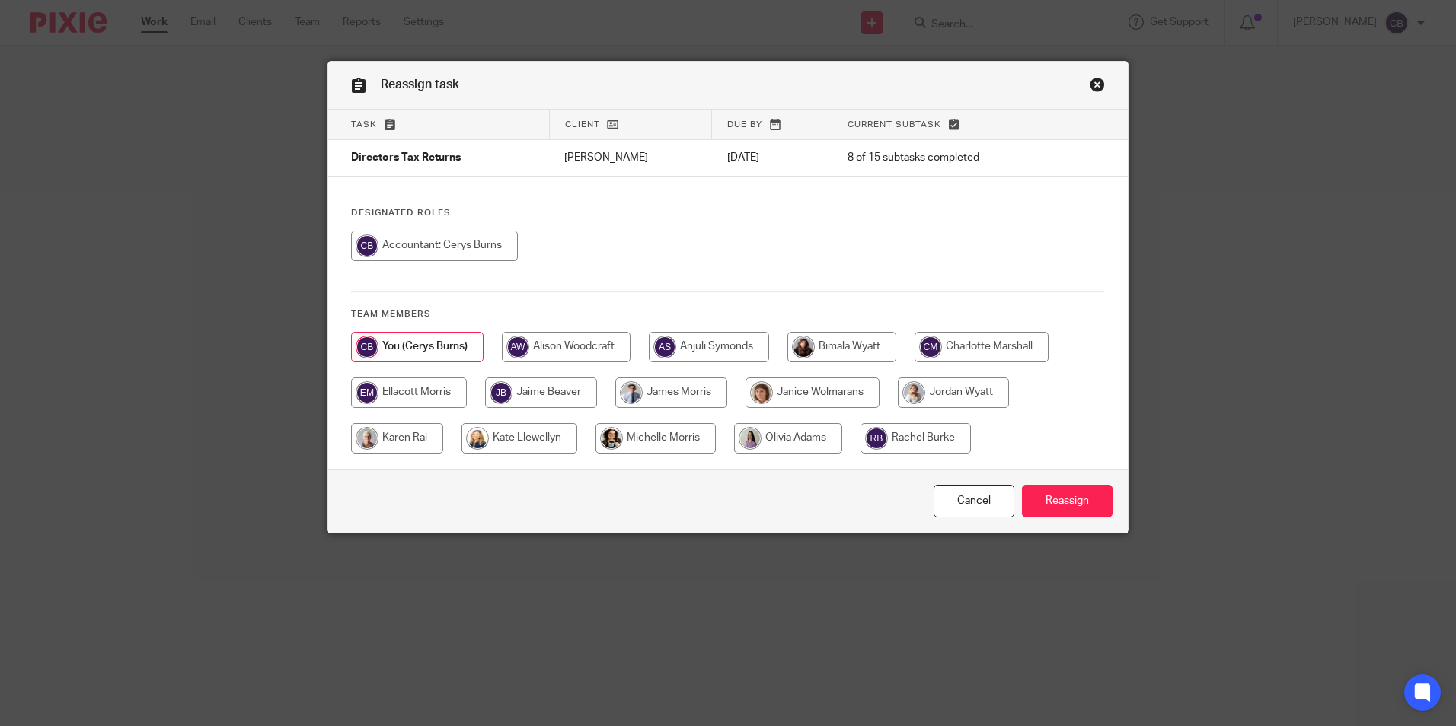
click at [941, 394] on input "radio" at bounding box center [953, 393] width 111 height 30
radio input "true"
click at [1055, 502] on input "Reassign" at bounding box center [1067, 501] width 91 height 33
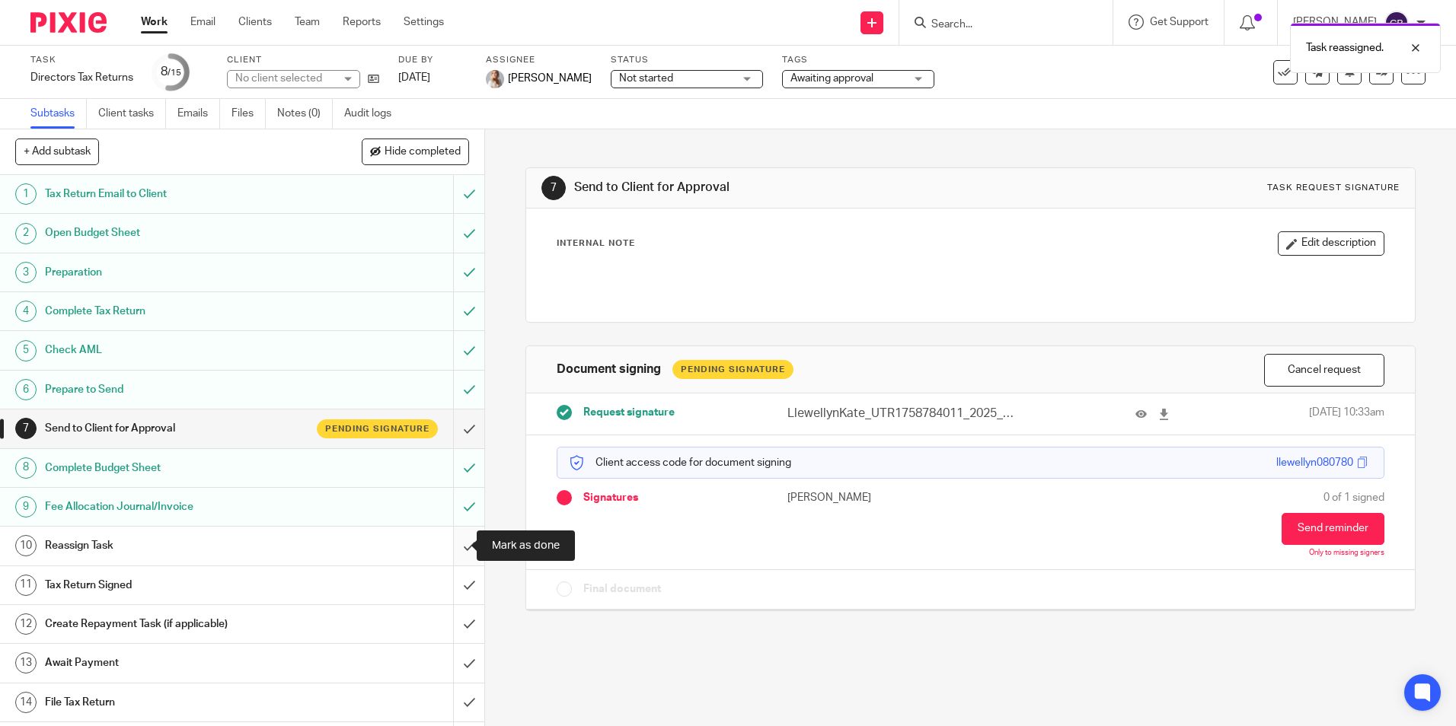
click at [444, 550] on input "submit" at bounding box center [242, 546] width 484 height 38
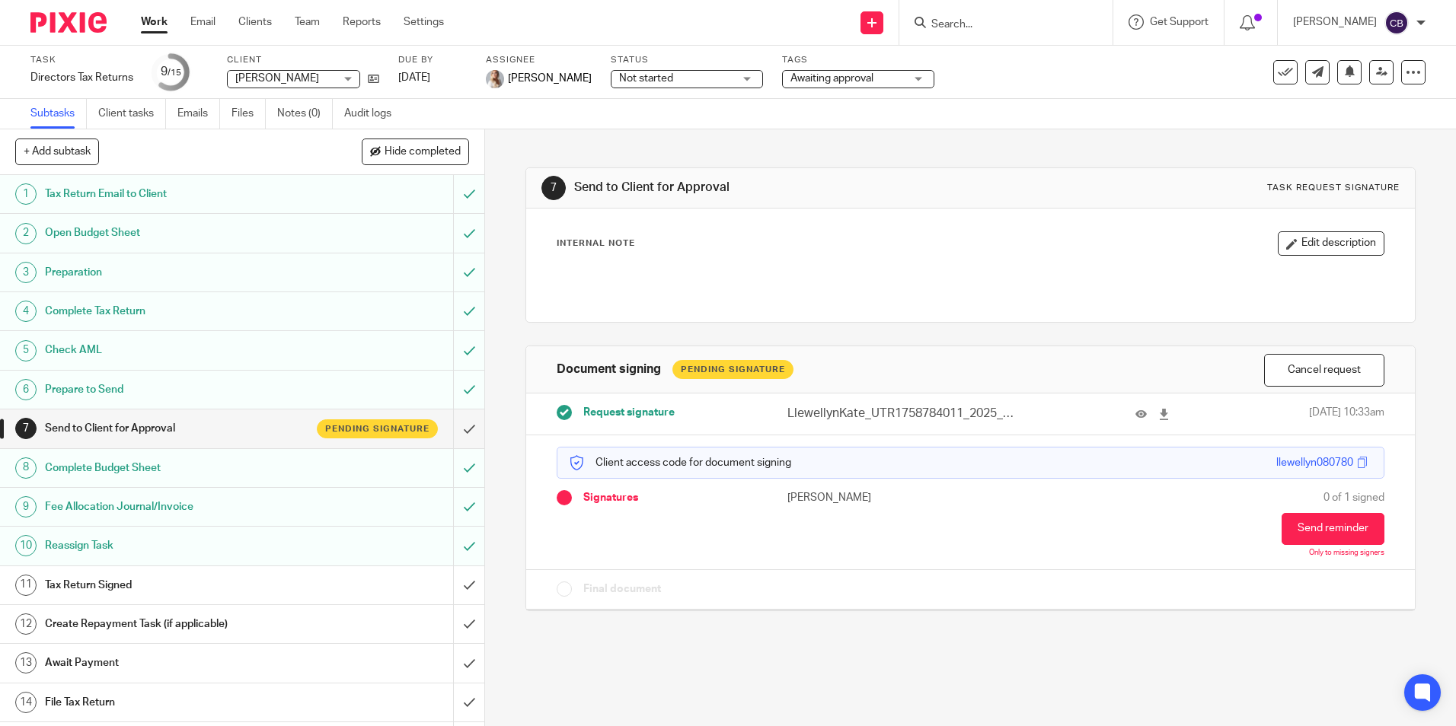
click at [160, 25] on link "Work" at bounding box center [154, 21] width 27 height 15
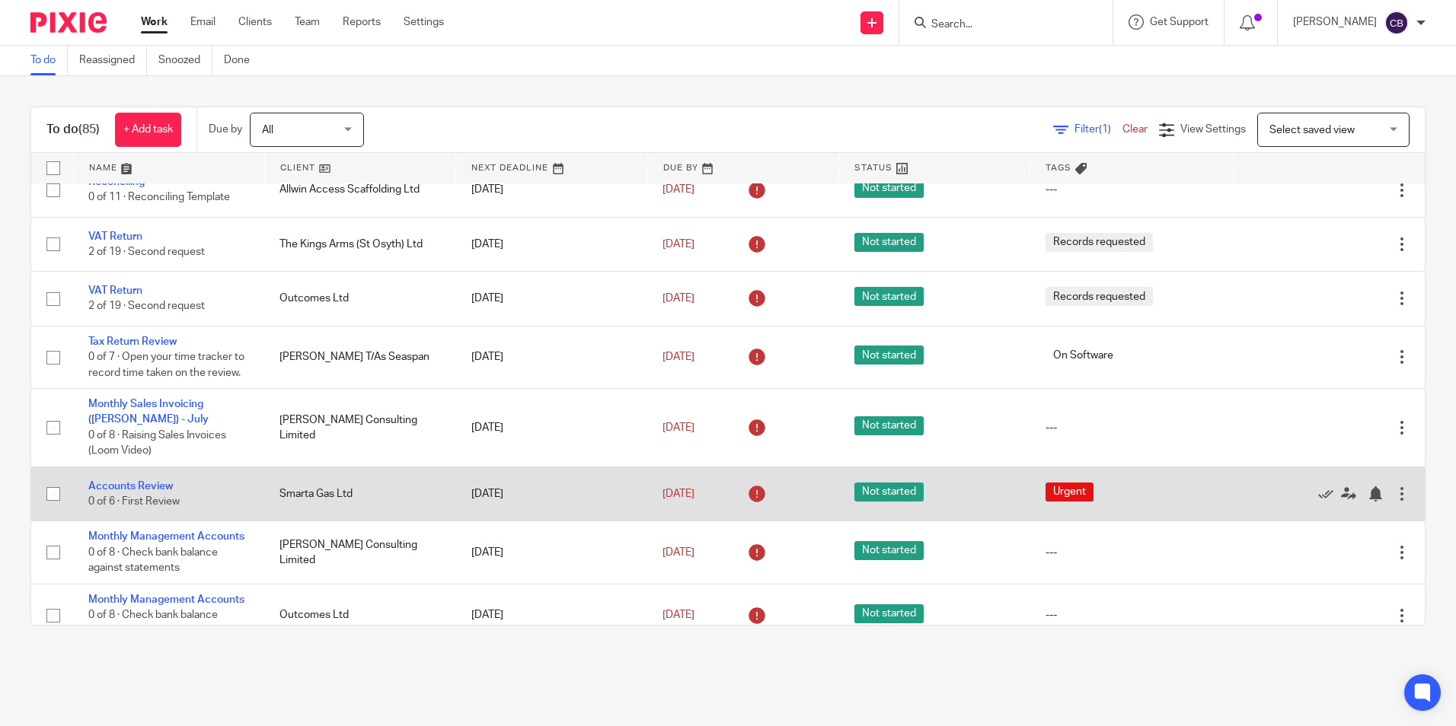
scroll to position [1370, 0]
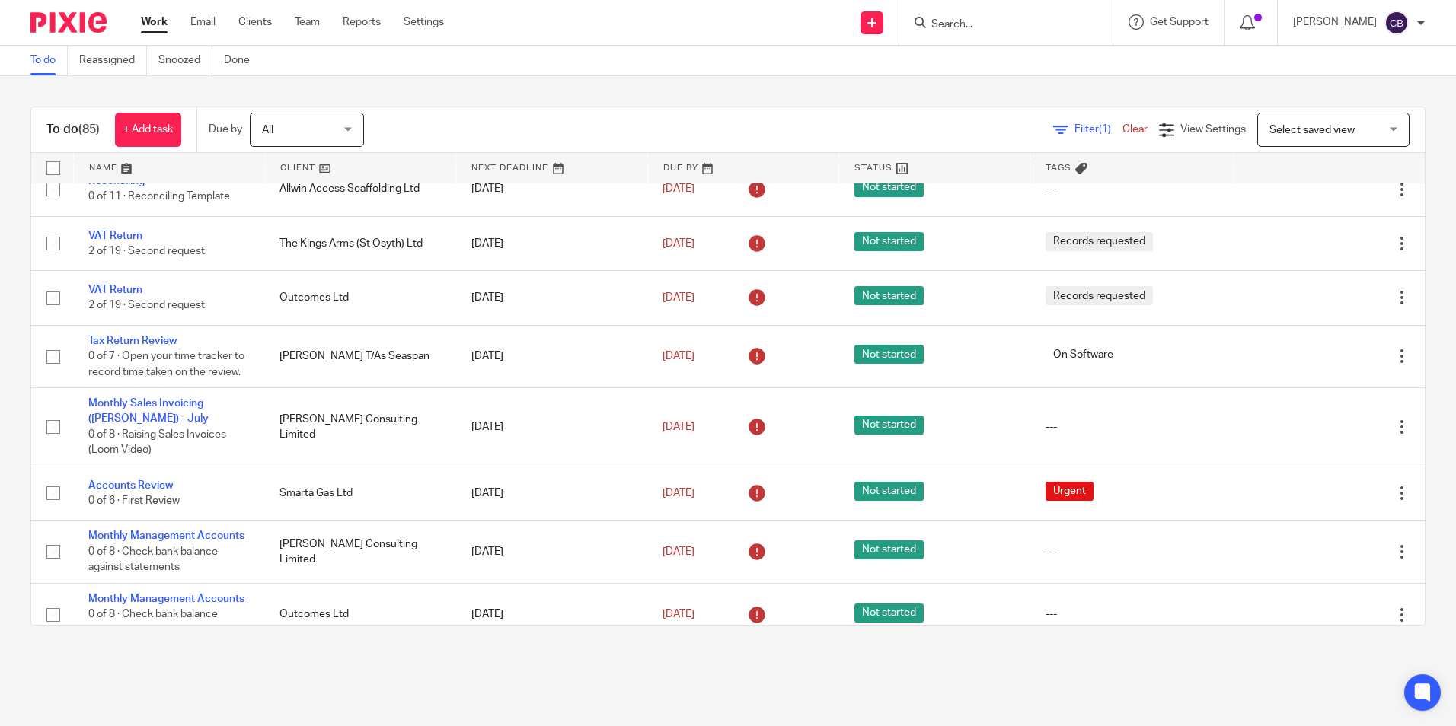
click at [1092, 131] on span "Filter (1)" at bounding box center [1098, 129] width 48 height 11
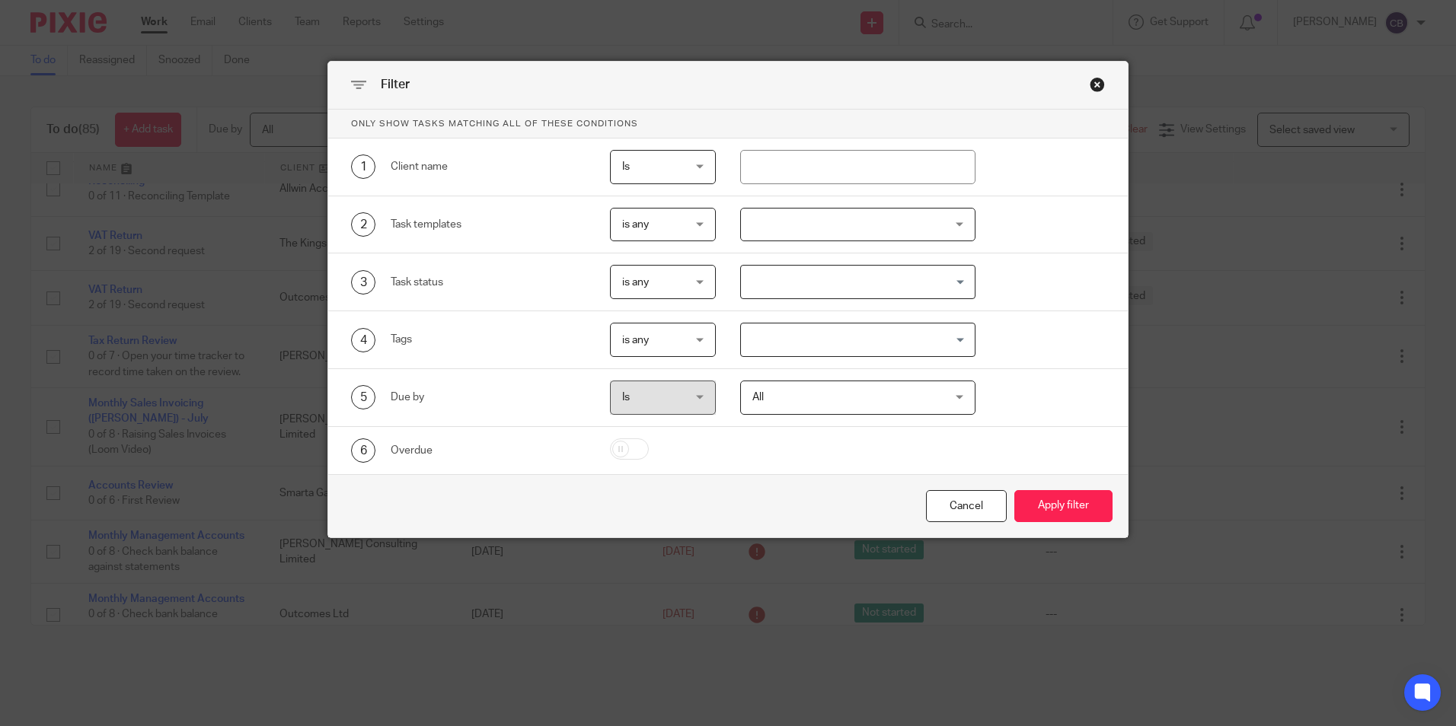
click at [849, 231] on div at bounding box center [857, 225] width 235 height 34
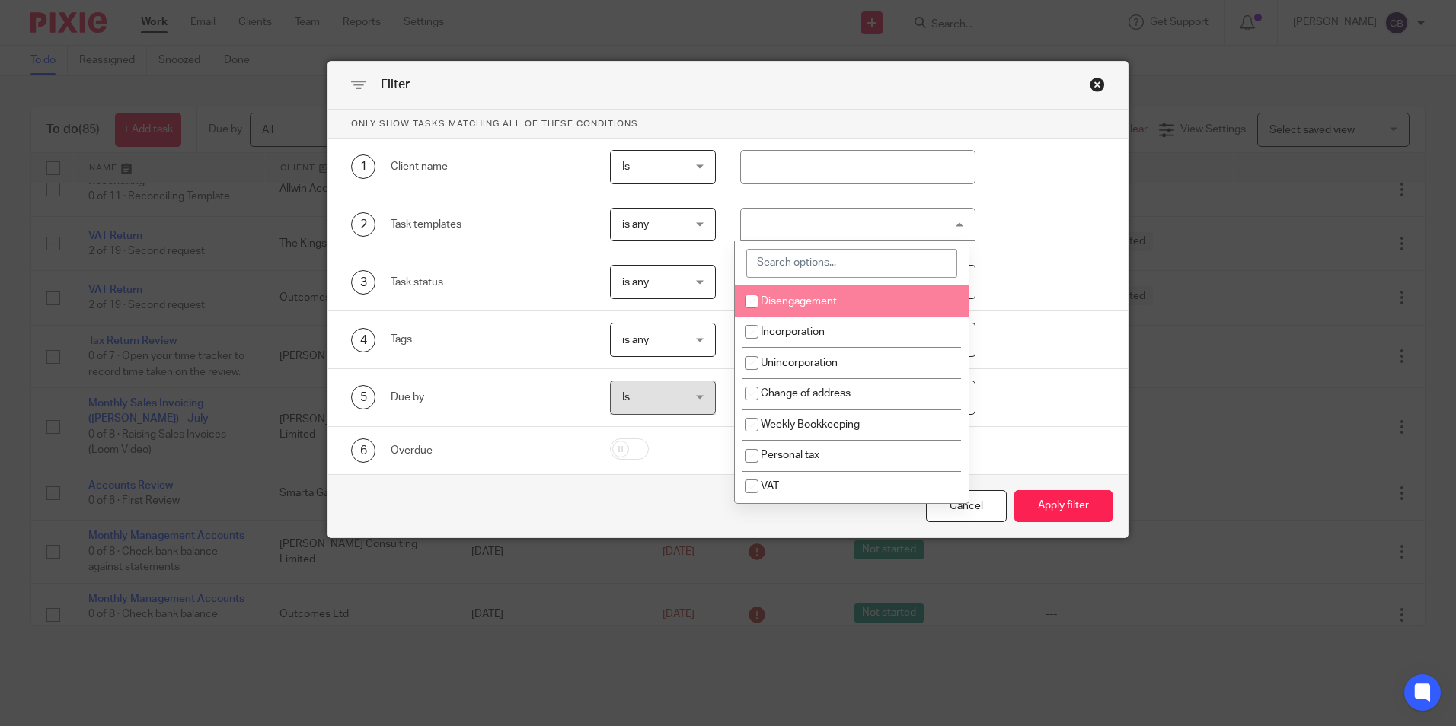
click at [801, 270] on input "search" at bounding box center [851, 263] width 211 height 29
type input "vat r"
click at [835, 300] on li "VAT Return" at bounding box center [852, 301] width 234 height 31
checkbox input "true"
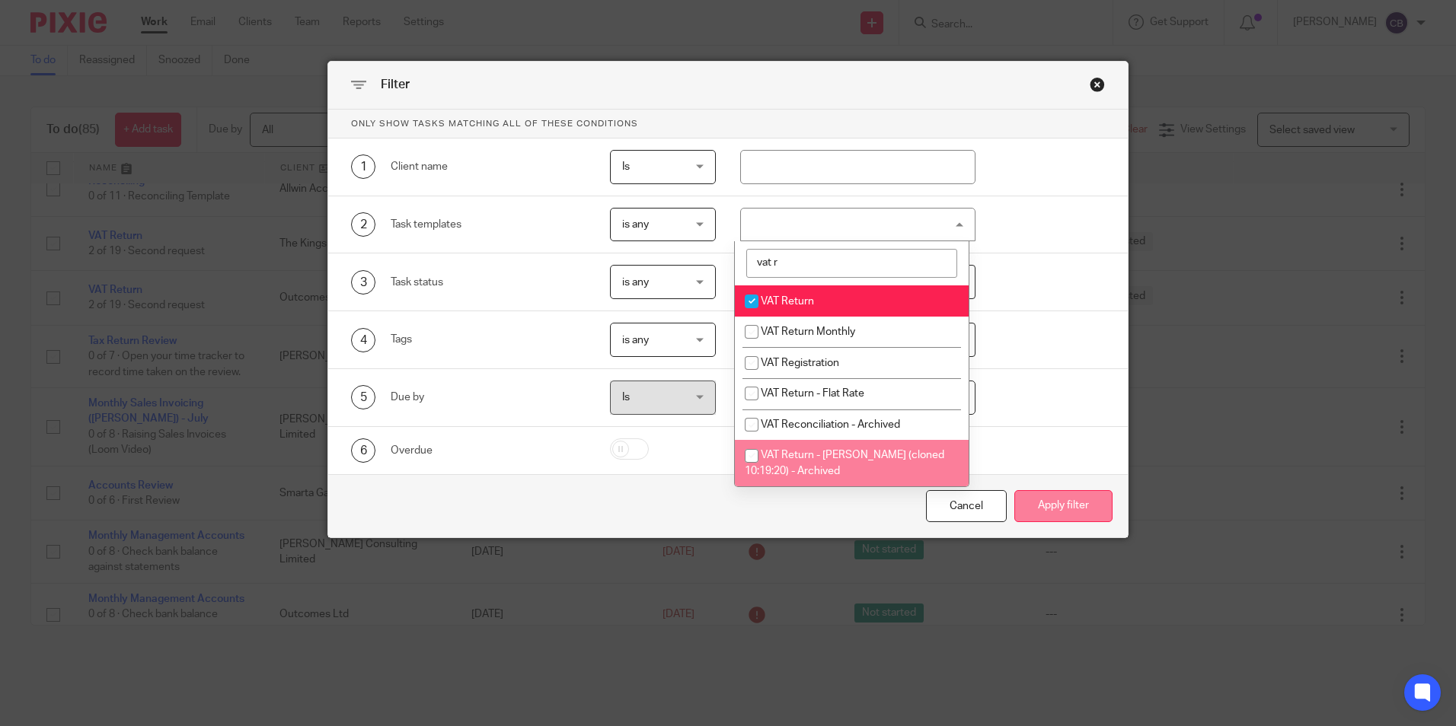
click at [1048, 512] on button "Apply filter" at bounding box center [1063, 506] width 98 height 33
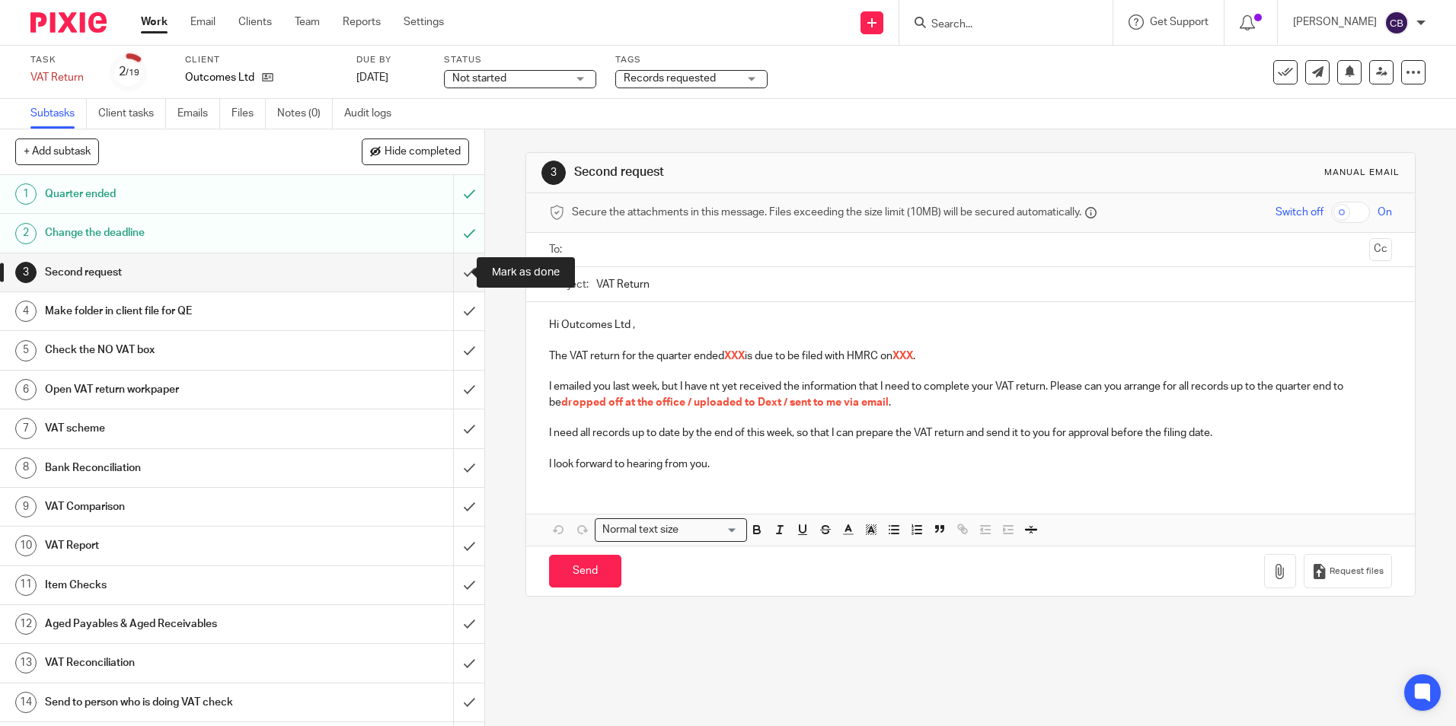
drag, startPoint x: 461, startPoint y: 266, endPoint x: 488, endPoint y: 299, distance: 43.3
click at [461, 266] on input "submit" at bounding box center [242, 273] width 484 height 38
click at [845, 469] on p "I look forward to hearing from you." at bounding box center [970, 464] width 842 height 15
click at [448, 268] on input "submit" at bounding box center [242, 273] width 484 height 38
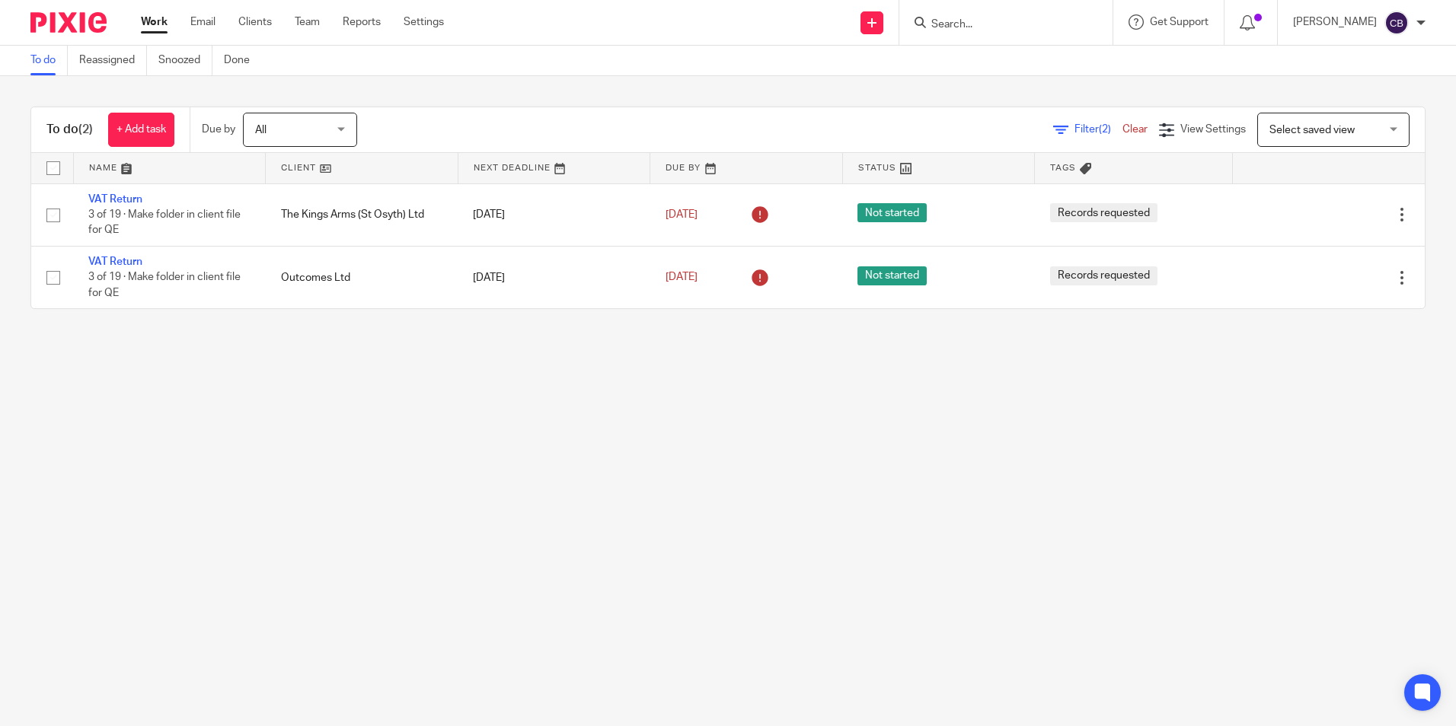
drag, startPoint x: 231, startPoint y: 363, endPoint x: 235, endPoint y: 344, distance: 19.4
click at [231, 364] on main "To do Reassigned Snoozed Done To do (2) + Add task Due by All All [DATE] [DATE]…" at bounding box center [728, 363] width 1456 height 726
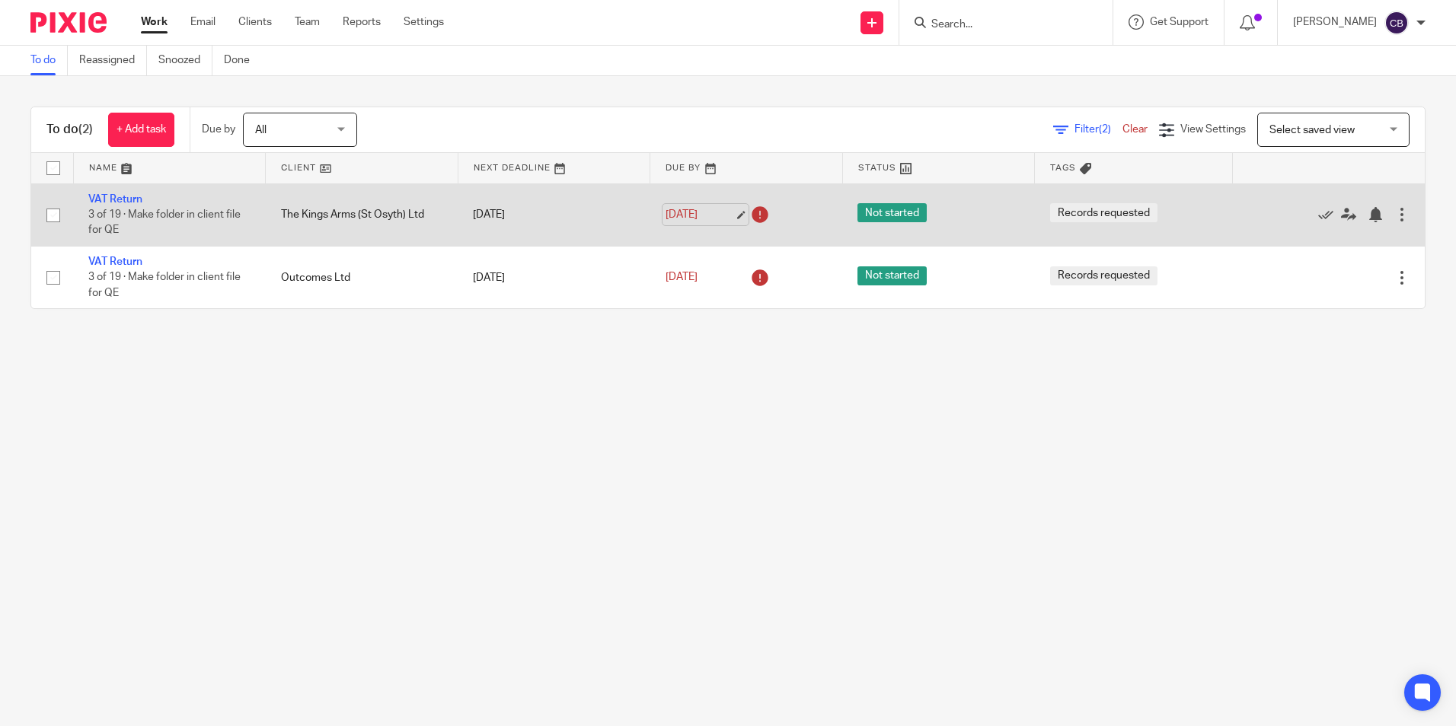
click at [719, 212] on link "[DATE]" at bounding box center [699, 215] width 69 height 16
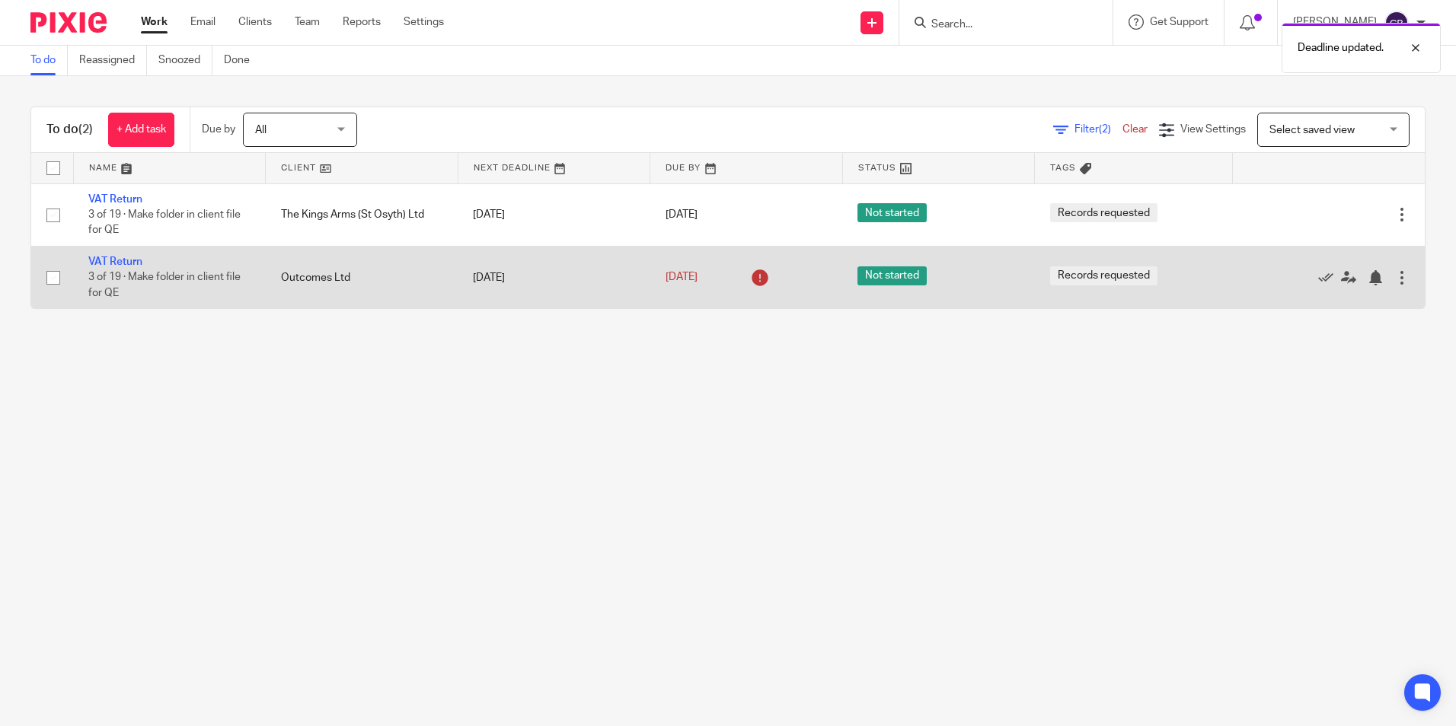
click at [748, 277] on icon at bounding box center [760, 278] width 24 height 24
click at [730, 276] on link "[DATE]" at bounding box center [699, 278] width 69 height 16
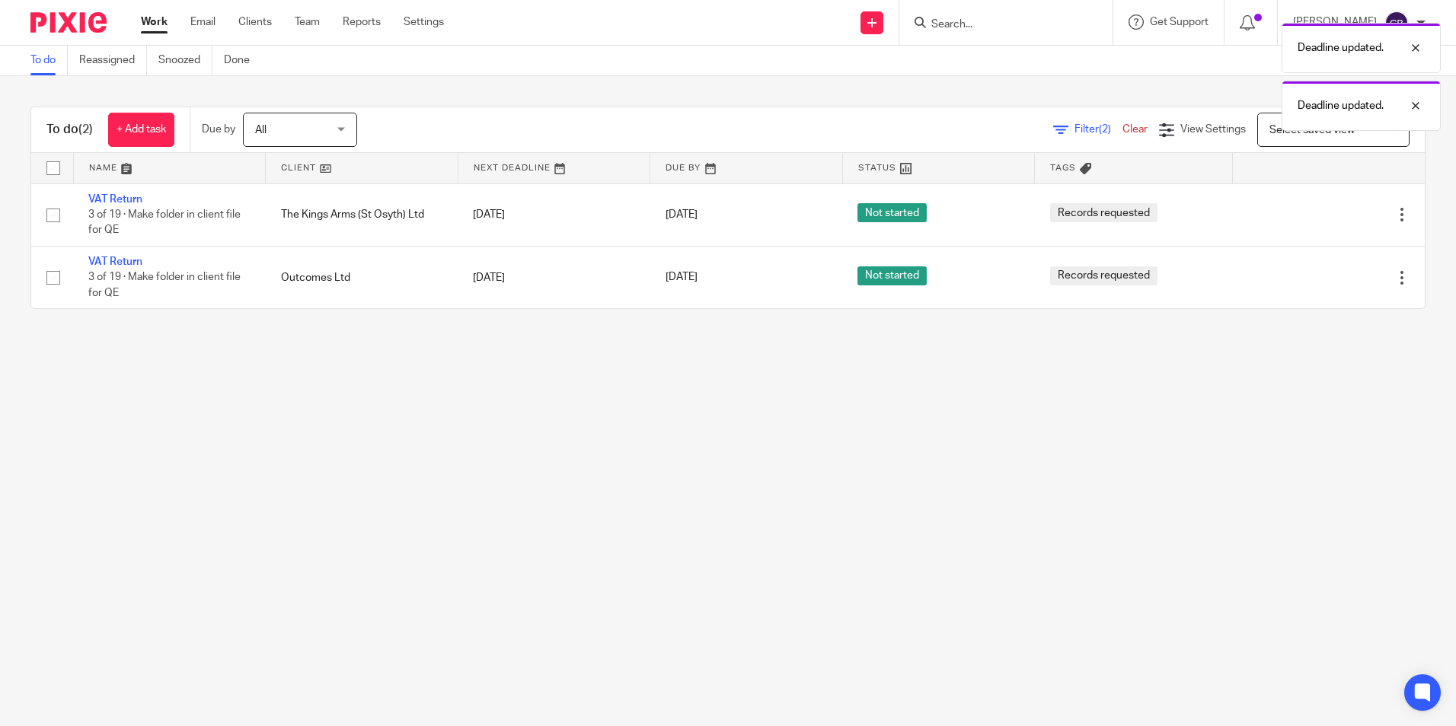
click at [760, 515] on main "To do Reassigned Snoozed Done To do (2) + Add task Due by All All [DATE] [DATE]…" at bounding box center [728, 363] width 1456 height 726
drag, startPoint x: 704, startPoint y: 503, endPoint x: 552, endPoint y: 464, distance: 157.3
click at [702, 503] on main "To do Reassigned Snoozed Done To do (2) + Add task Due by All All [DATE] [DATE]…" at bounding box center [728, 363] width 1456 height 726
click at [552, 464] on main "To do Reassigned Snoozed Done To do (2) + Add task Due by All All [DATE] [DATE]…" at bounding box center [728, 363] width 1456 height 726
click at [773, 513] on main "To do Reassigned Snoozed Done To do (2) + Add task Due by All All [DATE] [DATE]…" at bounding box center [728, 363] width 1456 height 726
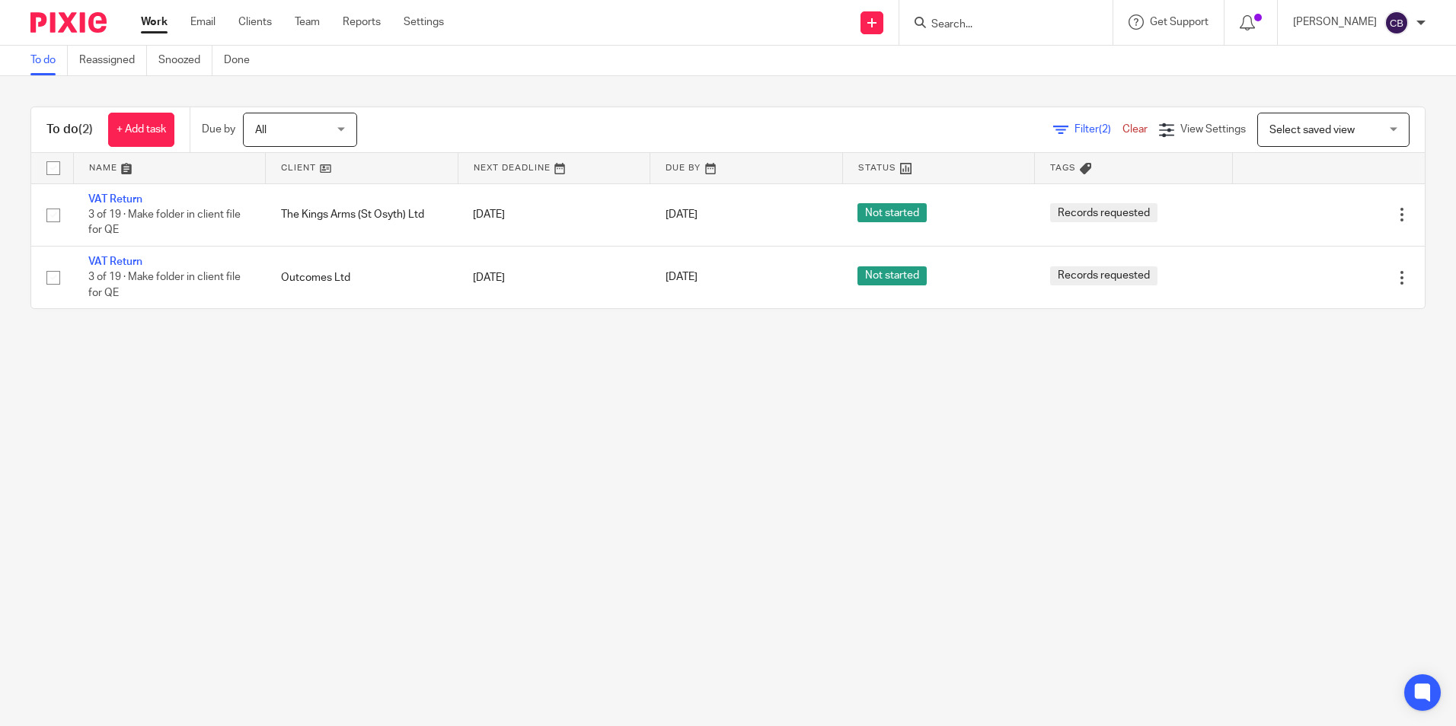
drag, startPoint x: 511, startPoint y: 406, endPoint x: 502, endPoint y: 408, distance: 8.7
click at [510, 406] on main "To do Reassigned Snoozed Done To do (2) + Add task Due by All All [DATE] [DATE]…" at bounding box center [728, 363] width 1456 height 726
click at [493, 417] on main "To do Reassigned Snoozed Done To do (2) + Add task Due by All All [DATE] [DATE]…" at bounding box center [728, 363] width 1456 height 726
drag, startPoint x: 238, startPoint y: 426, endPoint x: 264, endPoint y: 426, distance: 25.9
click at [238, 428] on main "To do Reassigned Snoozed Done To do (2) + Add task Due by All All [DATE] [DATE]…" at bounding box center [728, 363] width 1456 height 726
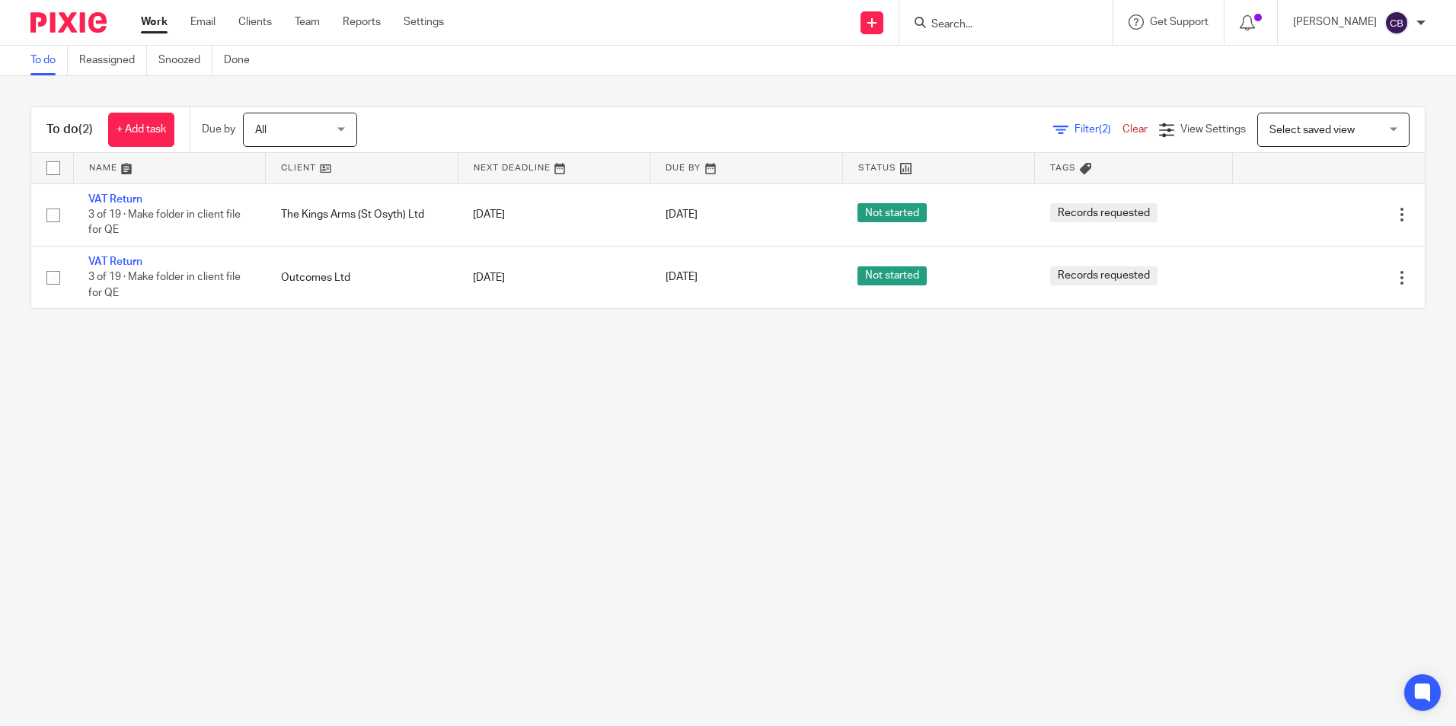
click at [613, 463] on main "To do Reassigned Snoozed Done To do (2) + Add task Due by All All [DATE] [DATE]…" at bounding box center [728, 363] width 1456 height 726
click at [589, 465] on main "To do Reassigned Snoozed Done To do (2) + Add task Due by All All [DATE] [DATE]…" at bounding box center [728, 363] width 1456 height 726
click at [388, 420] on main "To do Reassigned Snoozed Done To do (2) + Add task Due by All All [DATE] [DATE]…" at bounding box center [728, 363] width 1456 height 726
click at [334, 366] on main "To do Reassigned Snoozed Done To do (2) + Add task Due by All All [DATE] [DATE]…" at bounding box center [728, 363] width 1456 height 726
drag, startPoint x: 700, startPoint y: 474, endPoint x: 659, endPoint y: 474, distance: 40.4
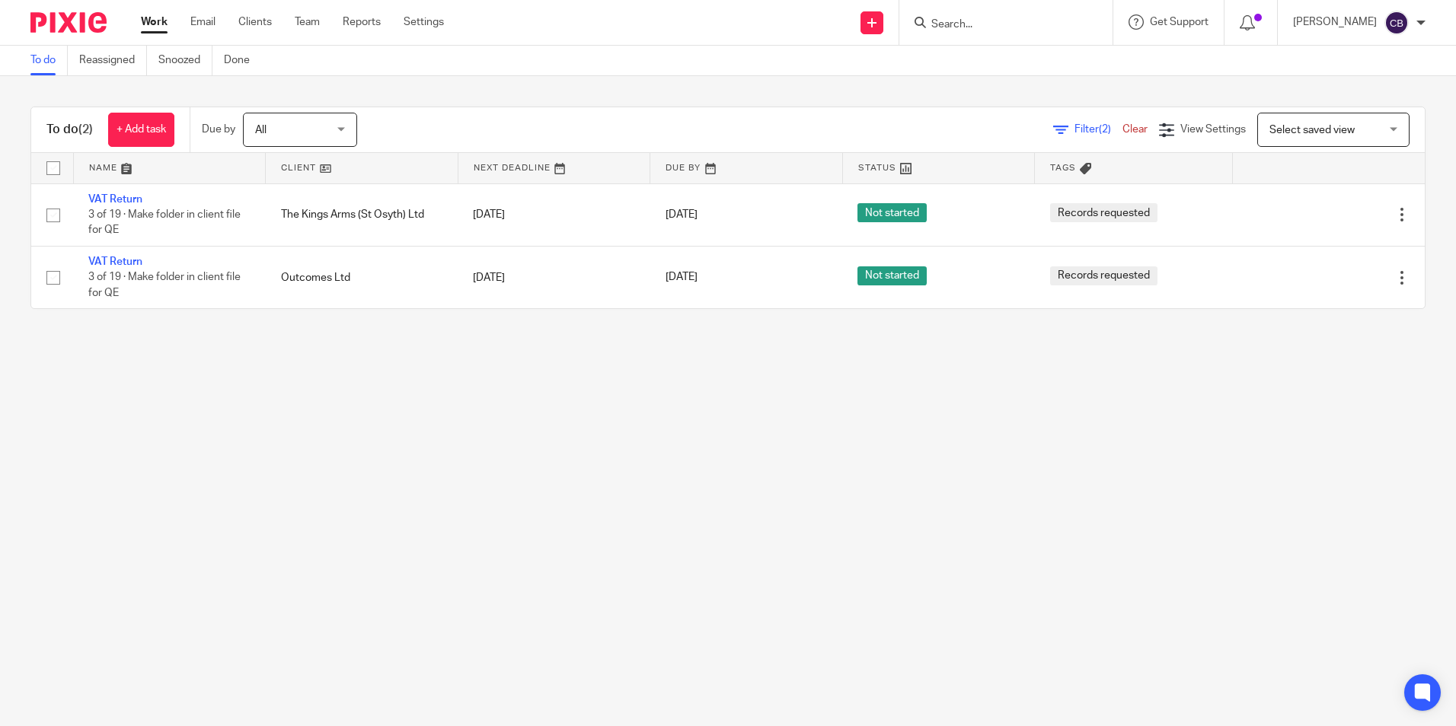
click at [688, 478] on main "To do Reassigned Snoozed Done To do (2) + Add task Due by All All [DATE] [DATE]…" at bounding box center [728, 363] width 1456 height 726
drag, startPoint x: 659, startPoint y: 474, endPoint x: 647, endPoint y: 327, distance: 147.4
click at [654, 427] on main "To do Reassigned Snoozed Done To do (2) + Add task Due by All All [DATE] [DATE]…" at bounding box center [728, 363] width 1456 height 726
click at [971, 35] on div at bounding box center [1005, 22] width 213 height 45
click at [977, 21] on input "Search" at bounding box center [998, 25] width 137 height 14
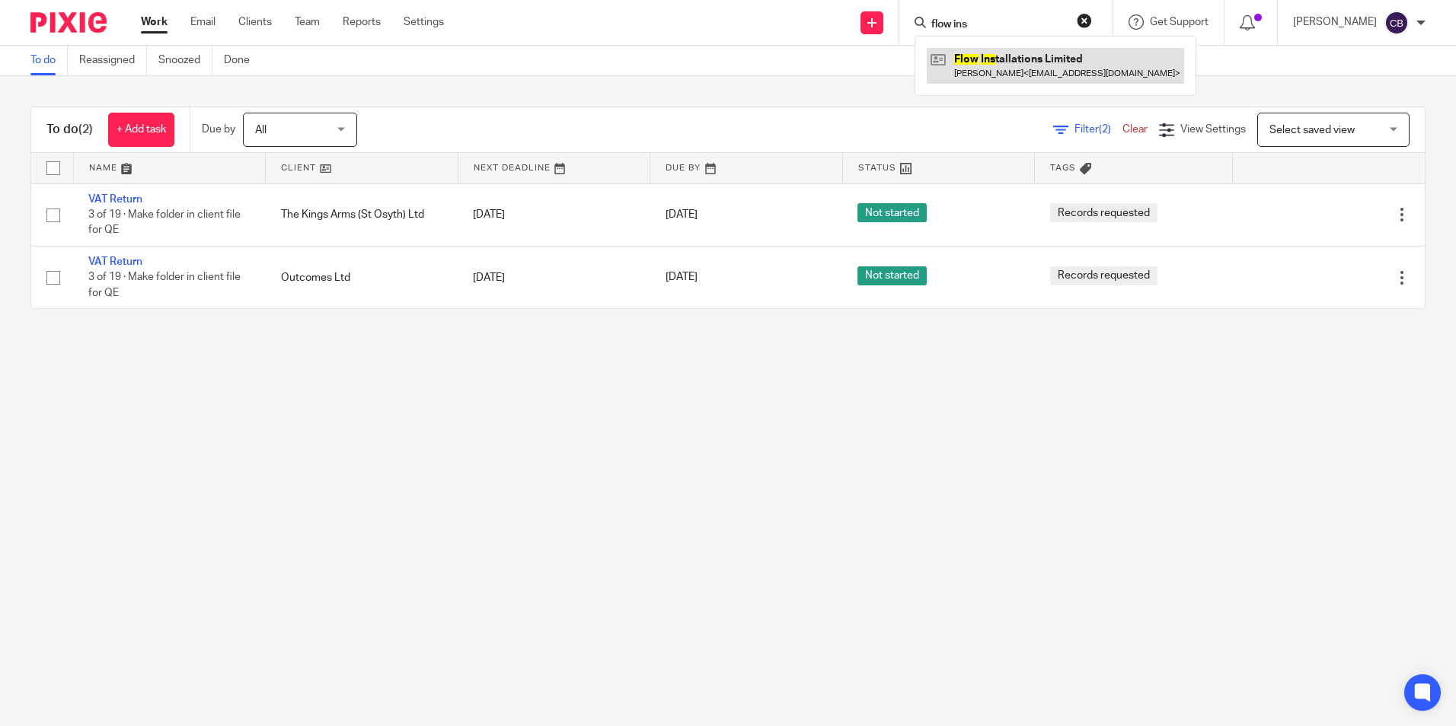
type input "flow ins"
click at [334, 449] on main "To do Reassigned Snoozed Done To do (2) + Add task Due by All All [DATE] [DATE]…" at bounding box center [728, 363] width 1456 height 726
click at [335, 439] on main "To do Reassigned Snoozed Done To do (2) + Add task Due by All All [DATE] [DATE]…" at bounding box center [728, 363] width 1456 height 726
click at [1122, 129] on link "Clear" at bounding box center [1134, 129] width 25 height 11
